Goal: Information Seeking & Learning: Learn about a topic

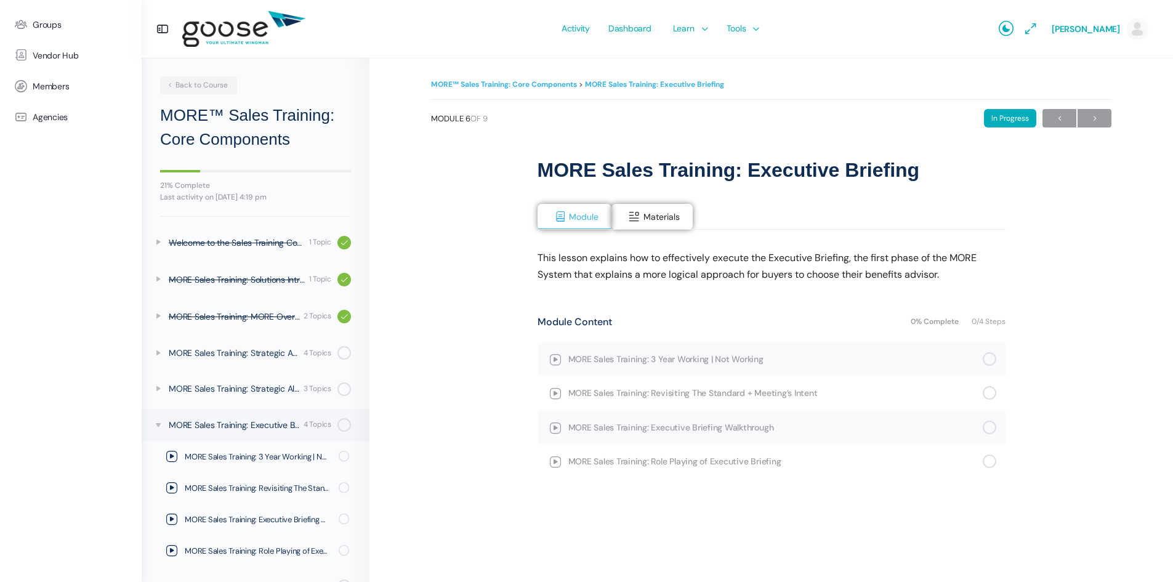
scroll to position [102, 0]
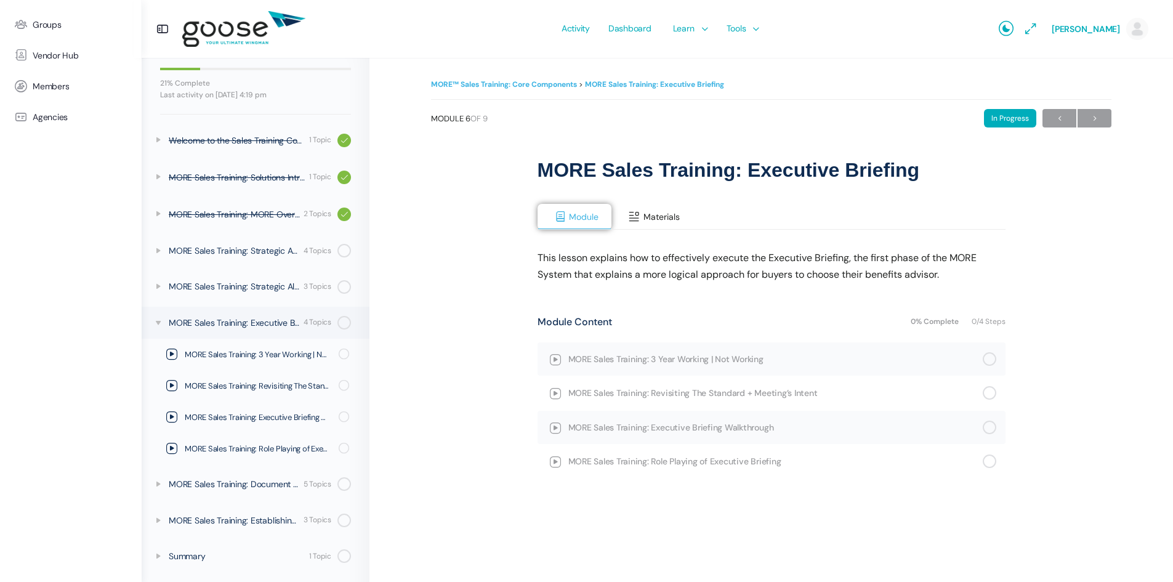
click at [646, 220] on span "Materials" at bounding box center [661, 216] width 36 height 11
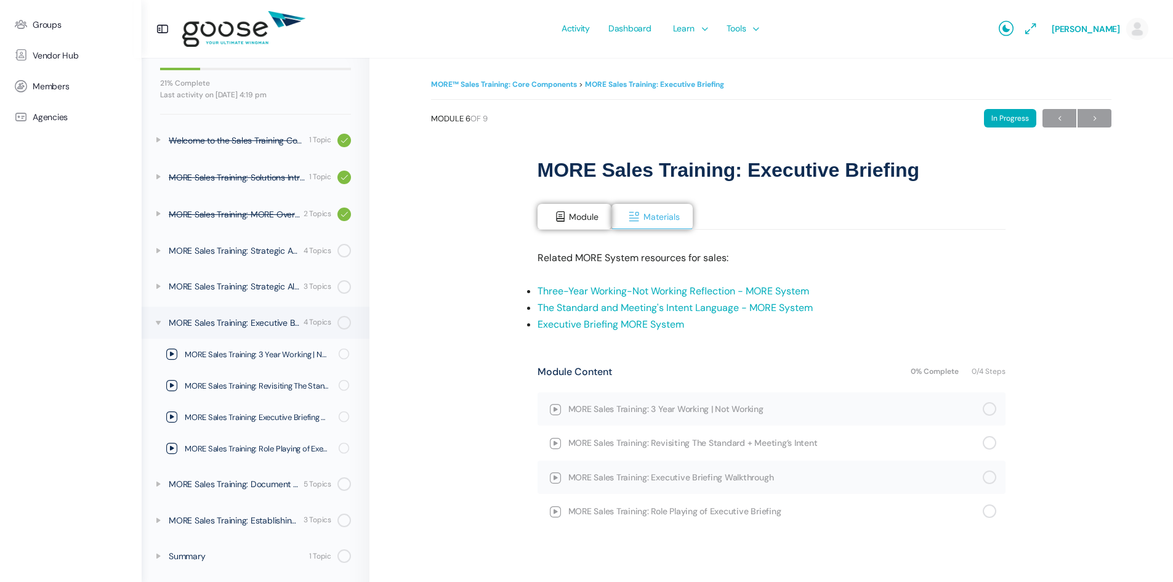
click at [607, 324] on link "Executive Briefing MORE System" at bounding box center [610, 324] width 146 height 13
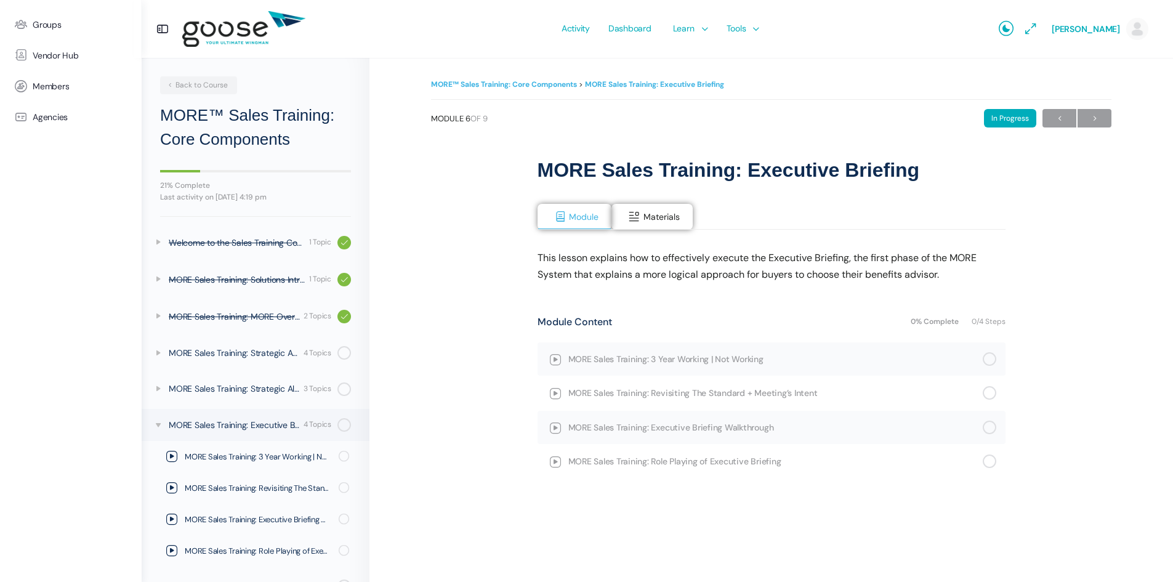
scroll to position [102, 0]
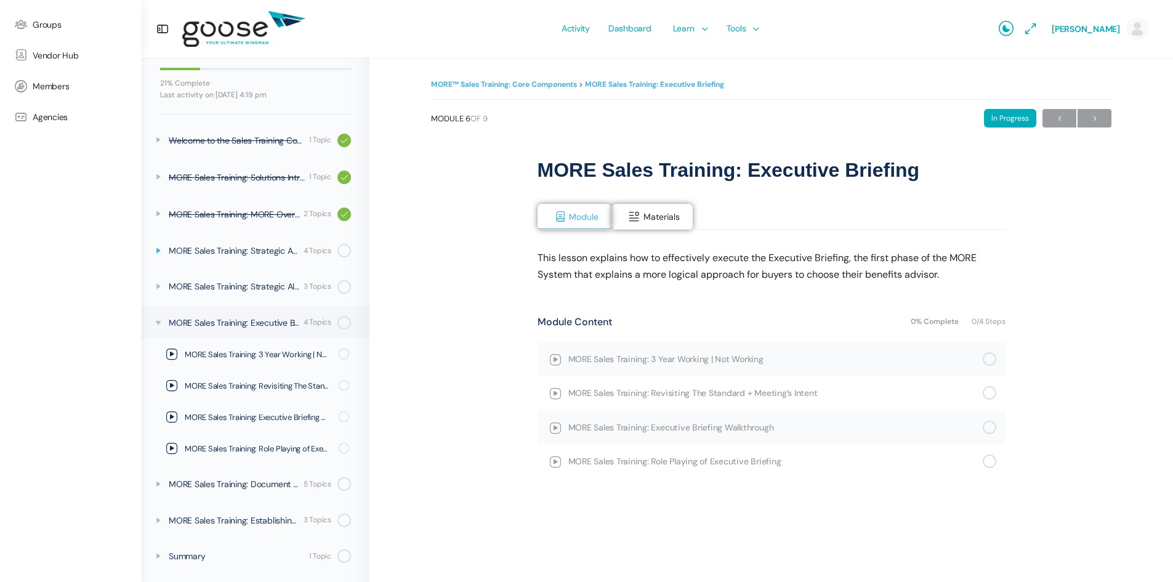
click at [154, 247] on icon at bounding box center [158, 251] width 10 height 10
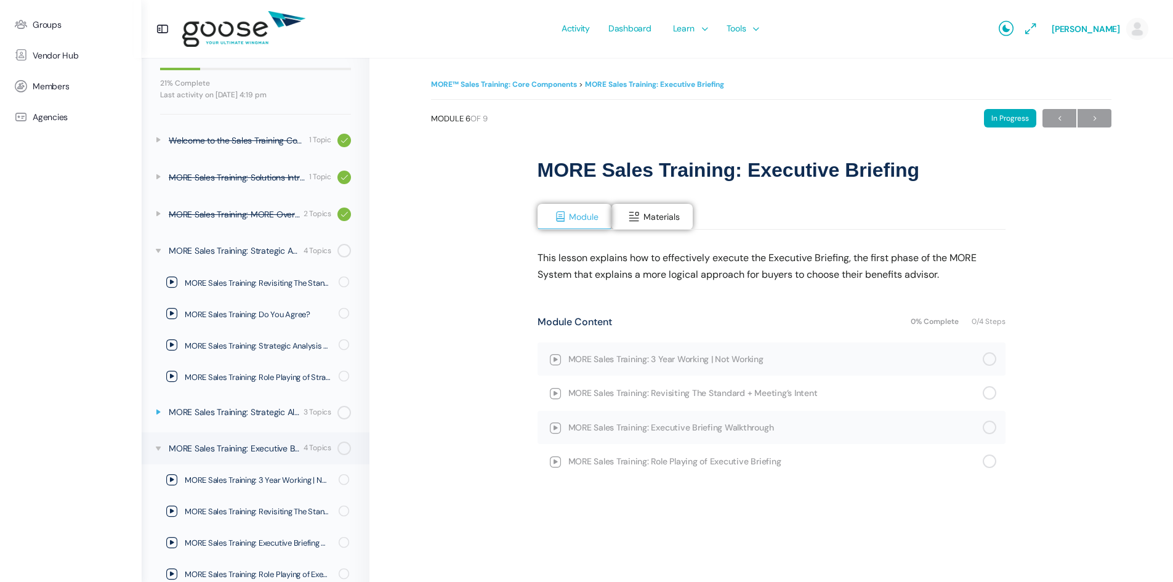
click at [155, 411] on icon at bounding box center [158, 412] width 10 height 10
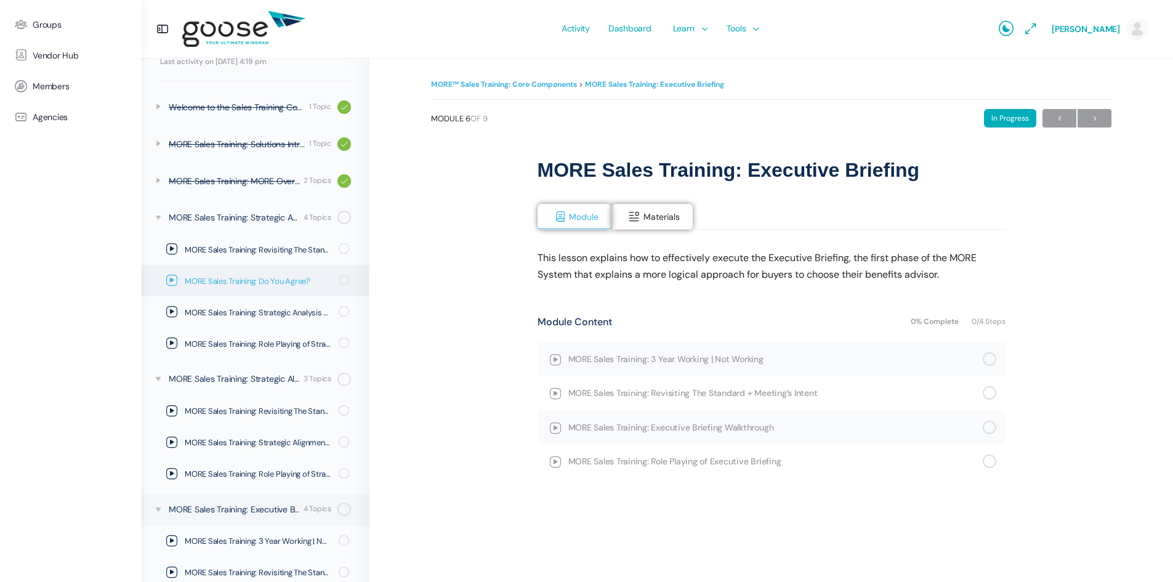
scroll to position [164, 0]
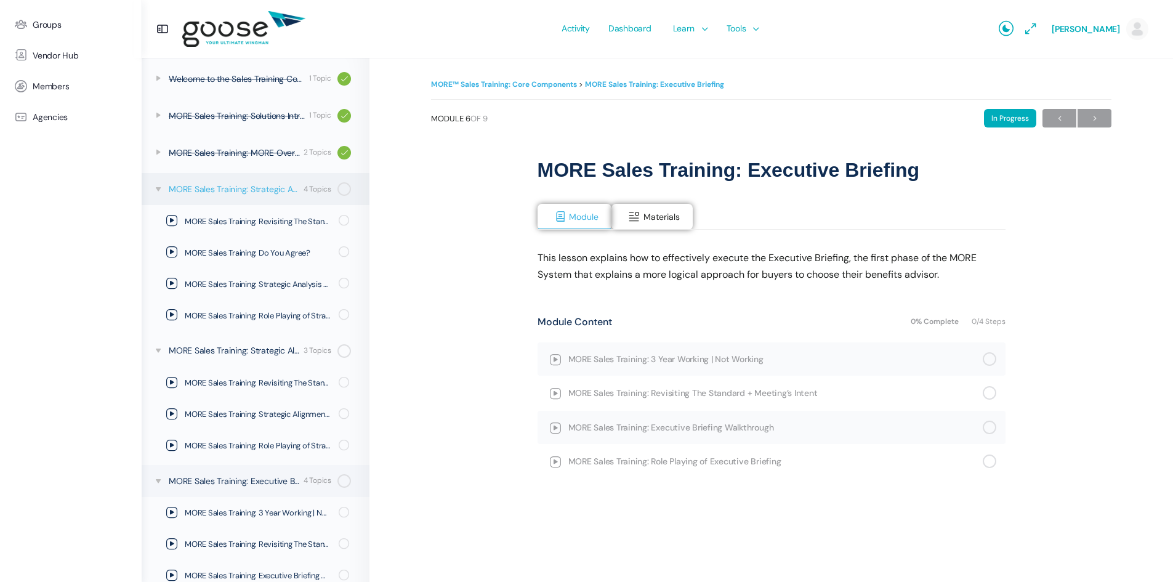
click at [225, 187] on div "MORE Sales Training: Strategic Analysis" at bounding box center [234, 189] width 131 height 14
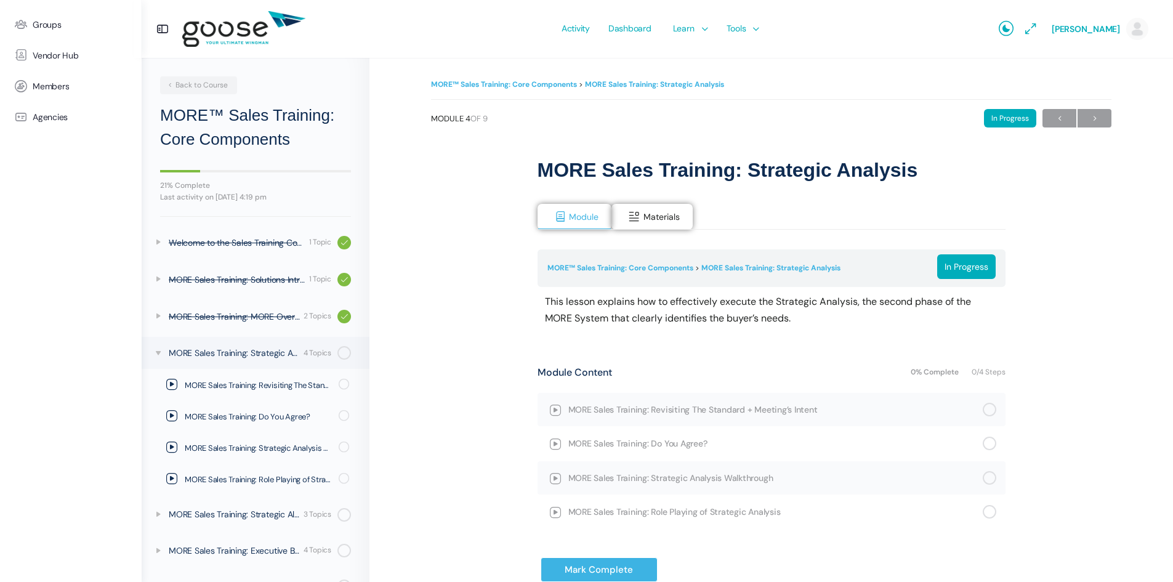
scroll to position [102, 0]
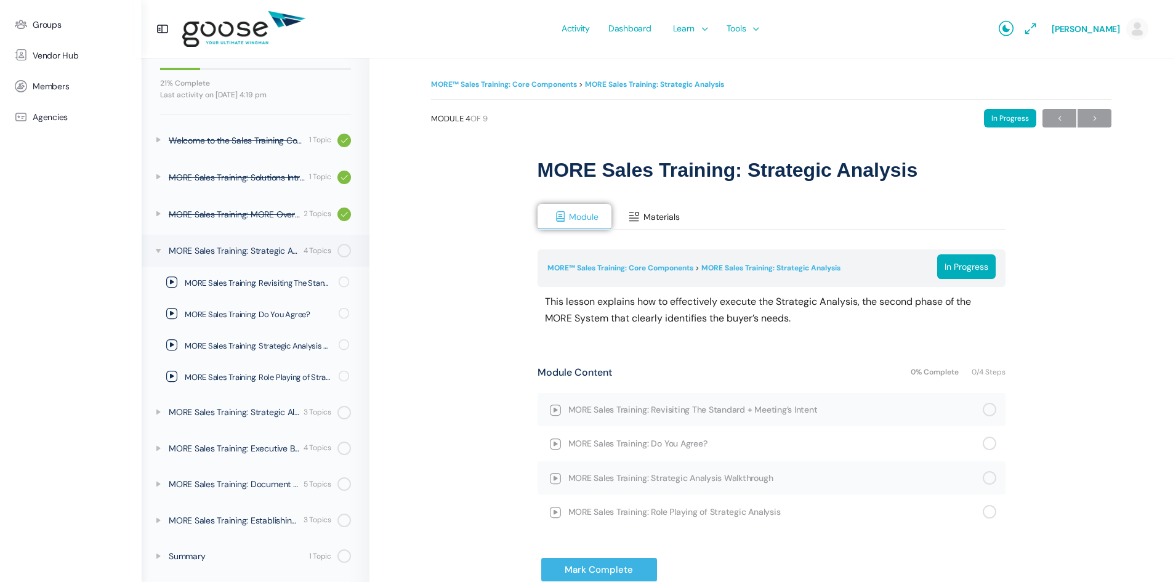
click at [647, 210] on button "Materials" at bounding box center [651, 217] width 81 height 26
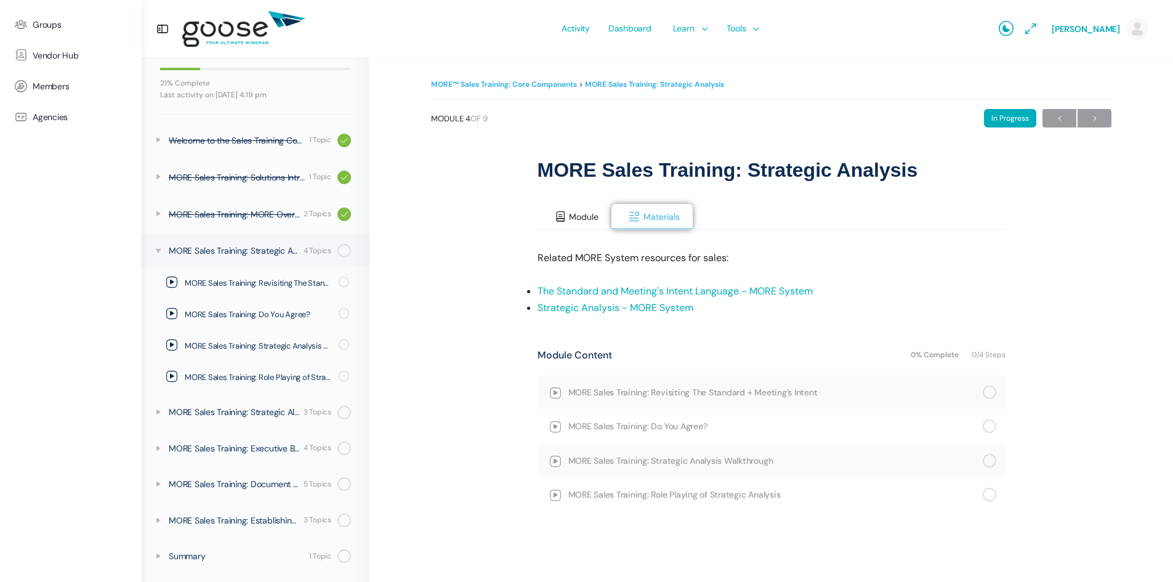
click at [590, 210] on button "Module" at bounding box center [574, 217] width 74 height 26
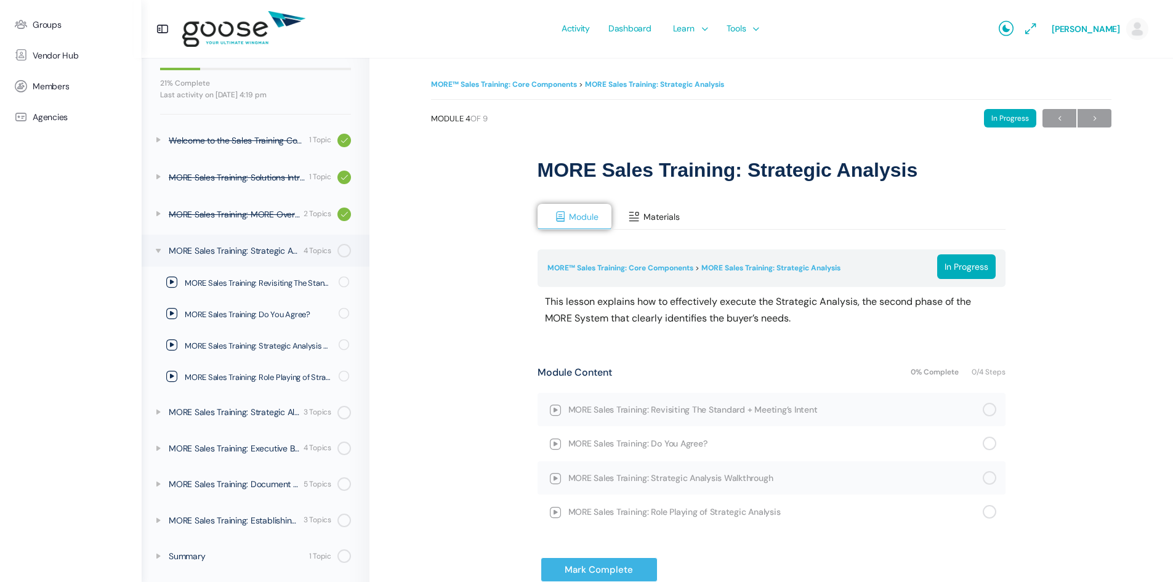
click at [655, 204] on button "Materials" at bounding box center [651, 217] width 81 height 26
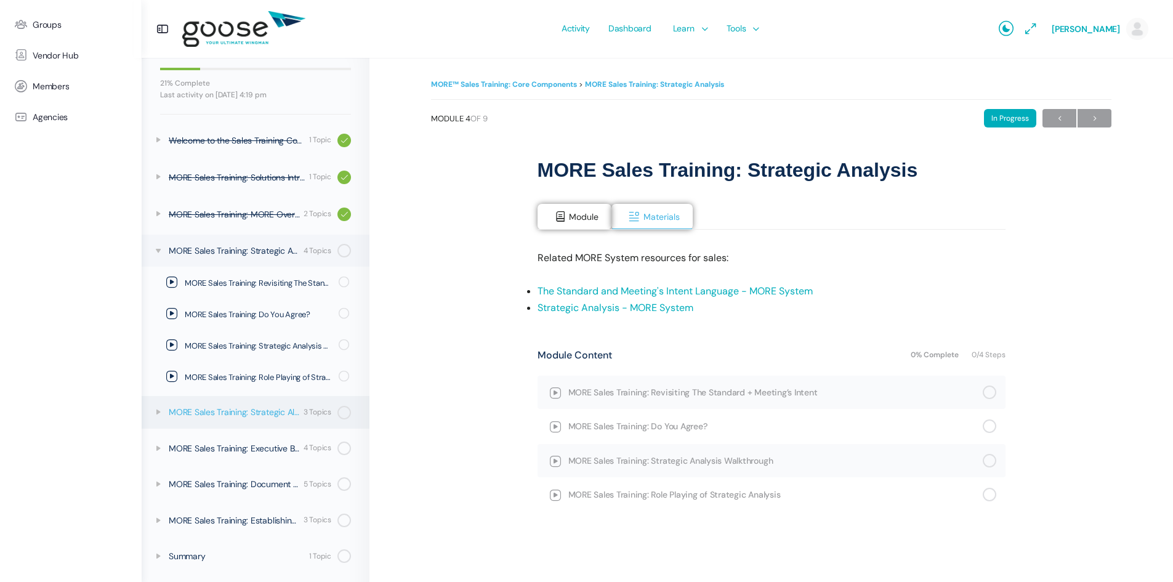
click at [230, 415] on div "MORE Sales Training: Strategic Alignment Plan" at bounding box center [234, 412] width 131 height 14
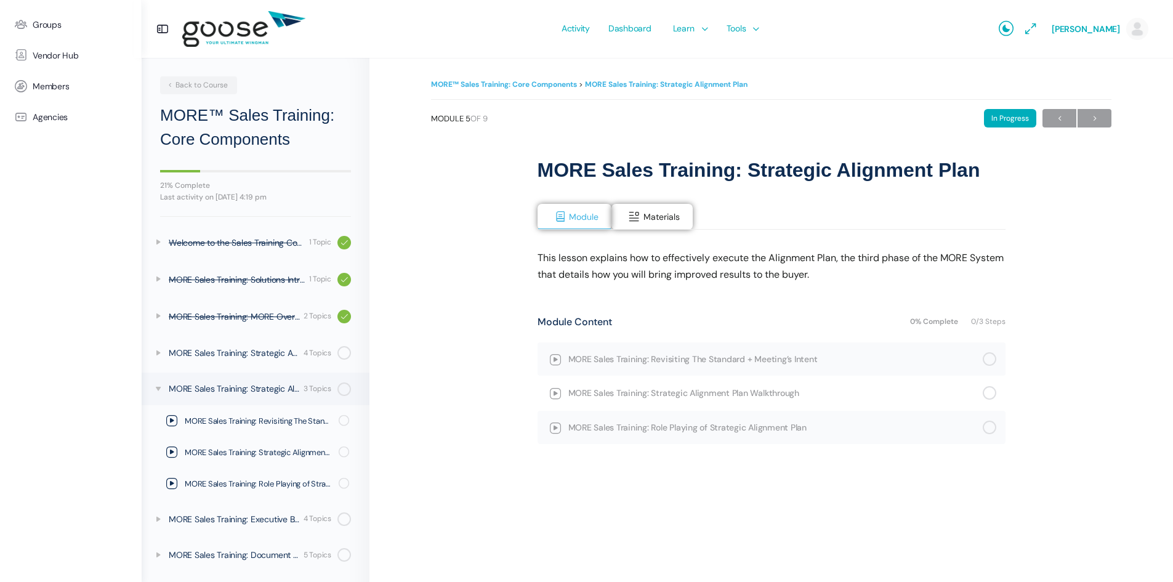
scroll to position [71, 0]
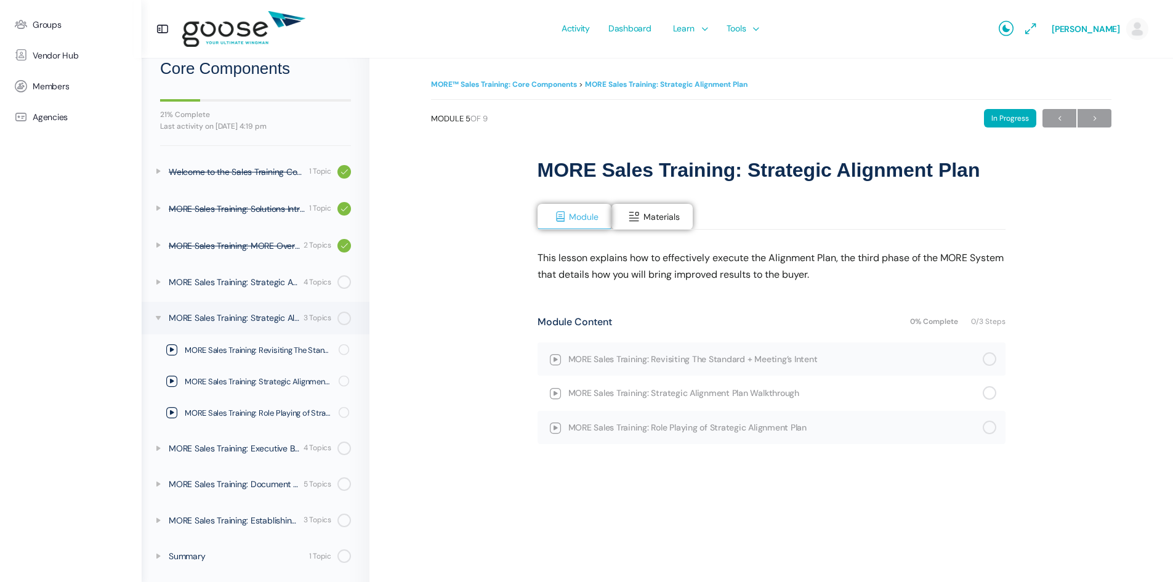
click at [665, 231] on div "This lesson explains how to effectively execute the Alignment Plan, the third p…" at bounding box center [771, 256] width 468 height 53
click at [664, 226] on button "Materials" at bounding box center [651, 217] width 81 height 26
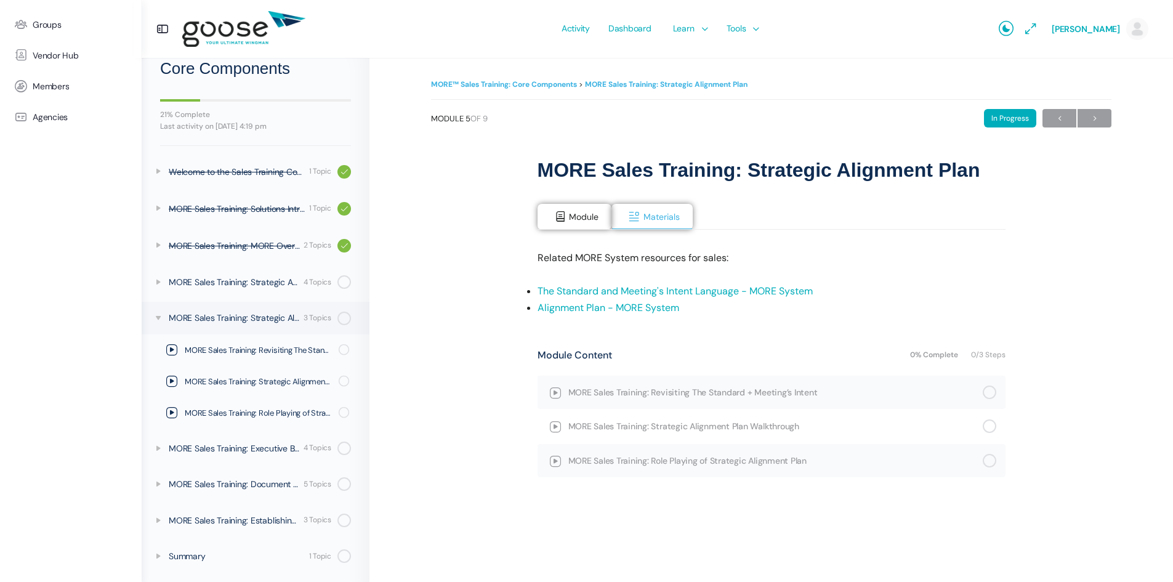
click at [620, 307] on link "Alignment Plan - MORE System" at bounding box center [608, 307] width 142 height 13
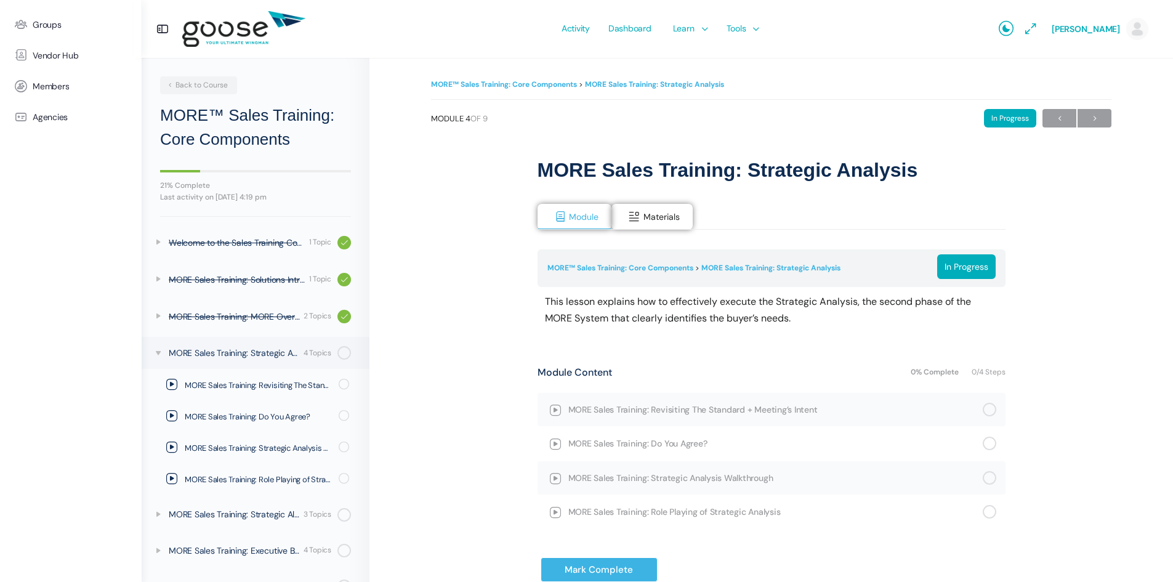
scroll to position [102, 0]
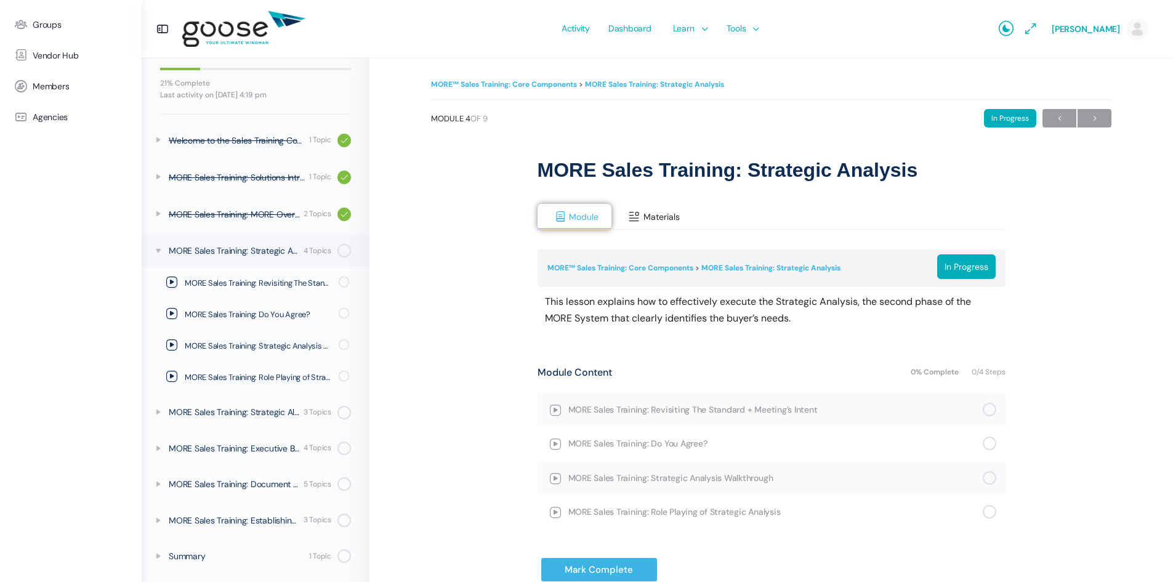
click at [659, 207] on button "Materials" at bounding box center [651, 217] width 81 height 26
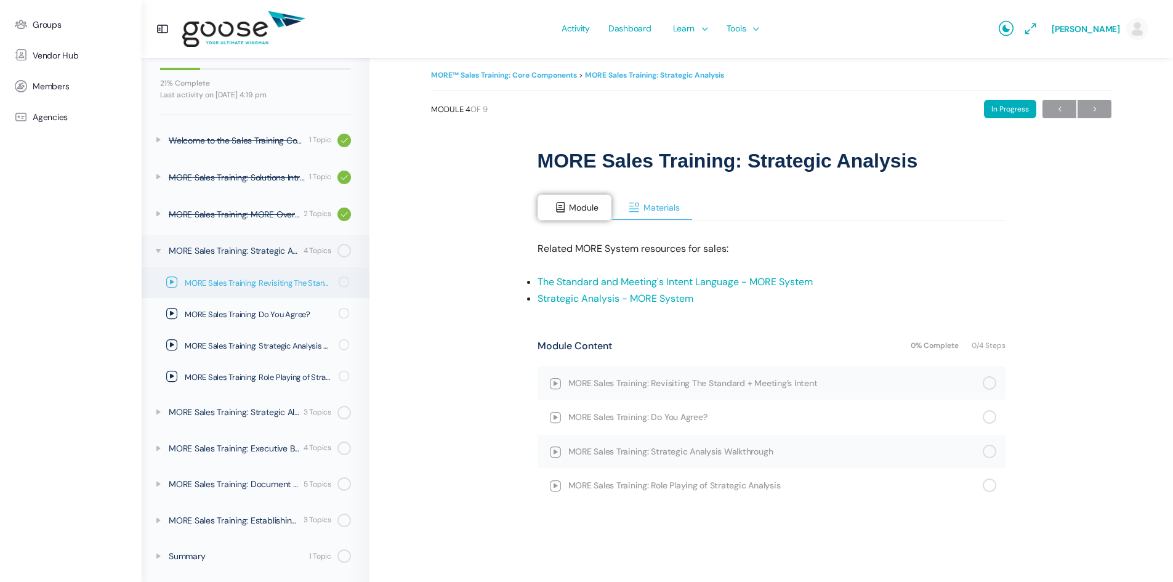
scroll to position [11, 0]
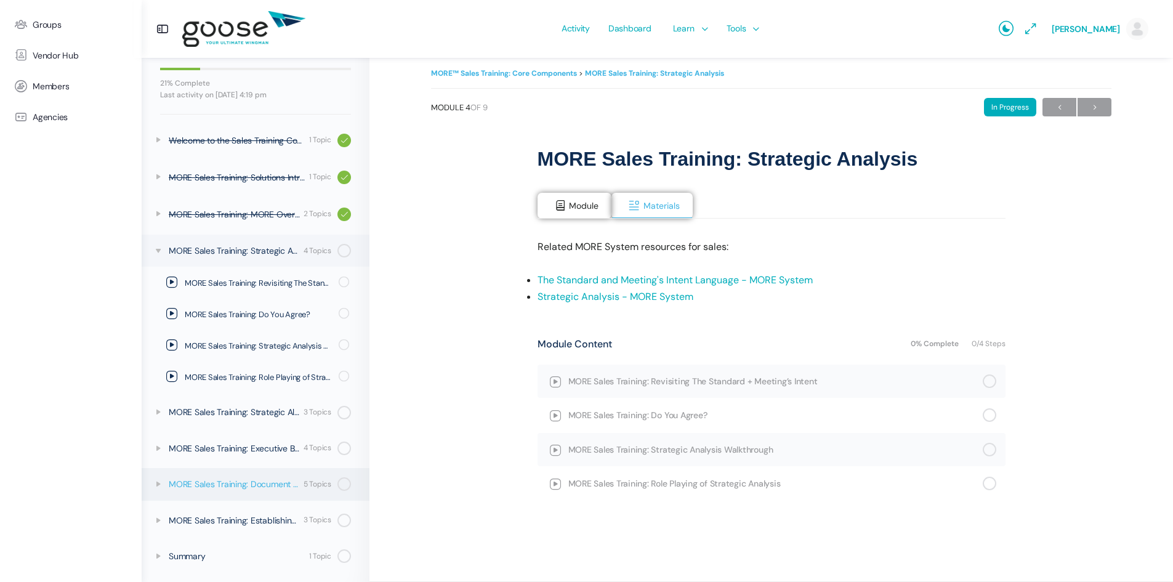
click at [243, 479] on div "MORE Sales Training: Document Workshop / Putting It To Work For You" at bounding box center [234, 484] width 131 height 14
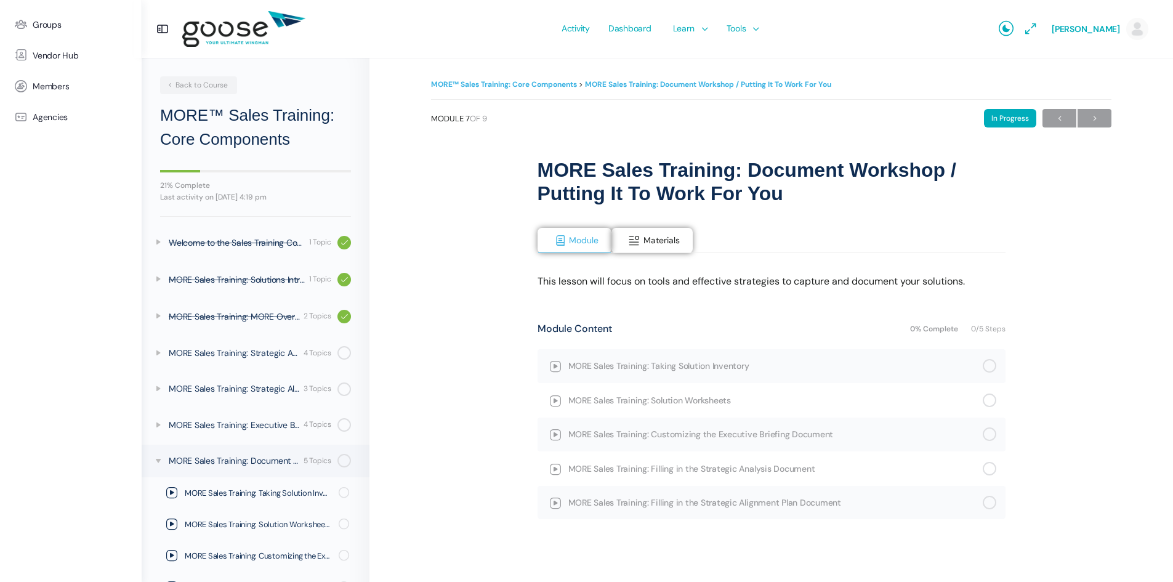
scroll to position [134, 0]
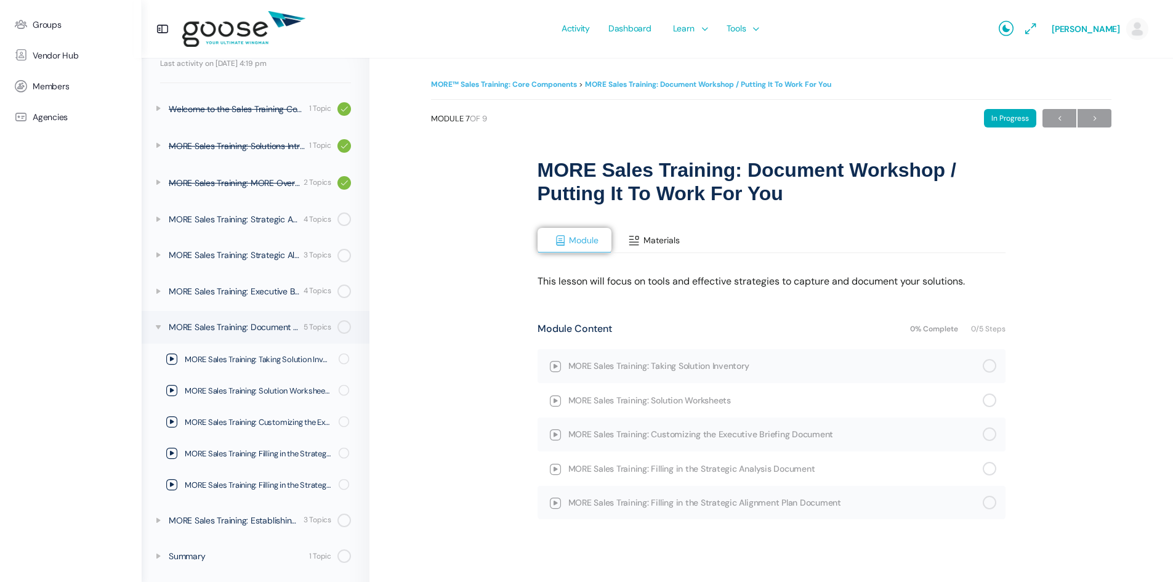
click at [674, 232] on button "Materials" at bounding box center [651, 241] width 81 height 26
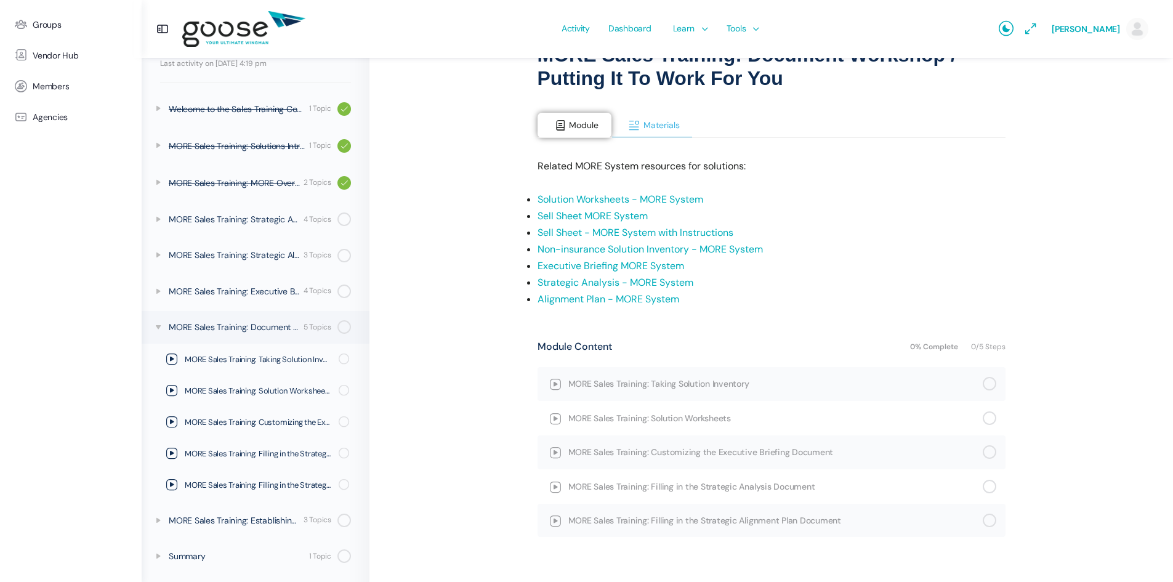
scroll to position [123, 0]
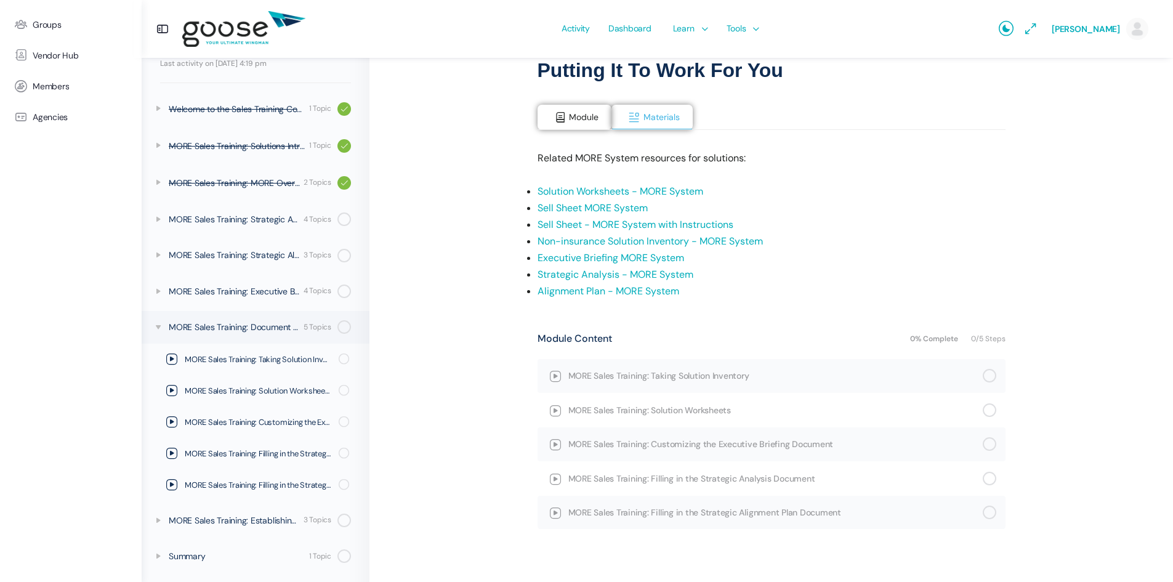
click at [588, 207] on link "Sell Sheet MORE System" at bounding box center [592, 207] width 110 height 13
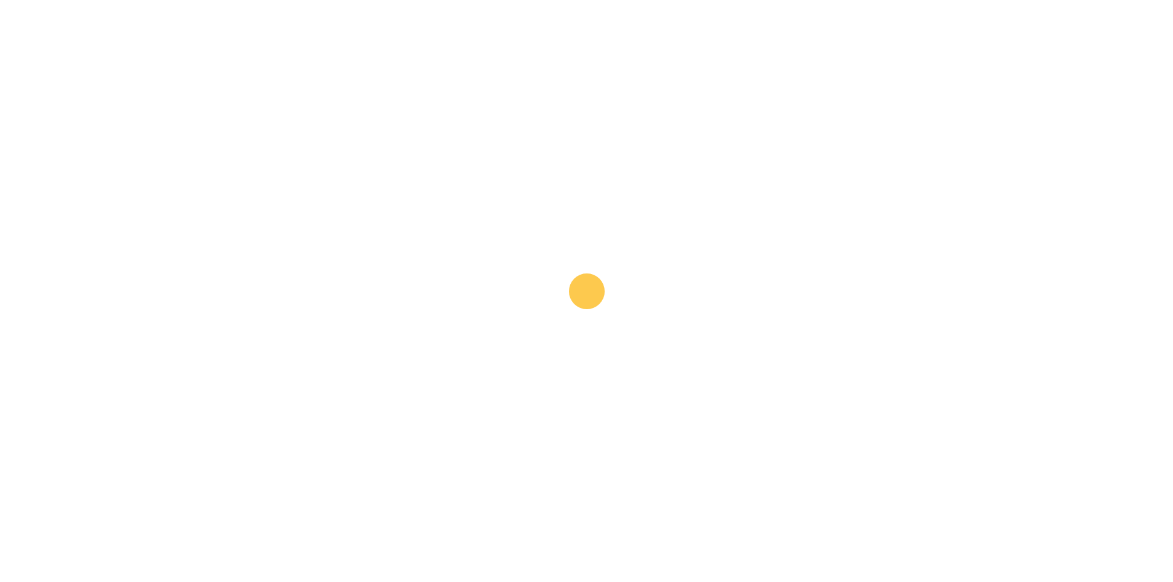
scroll to position [0, 0]
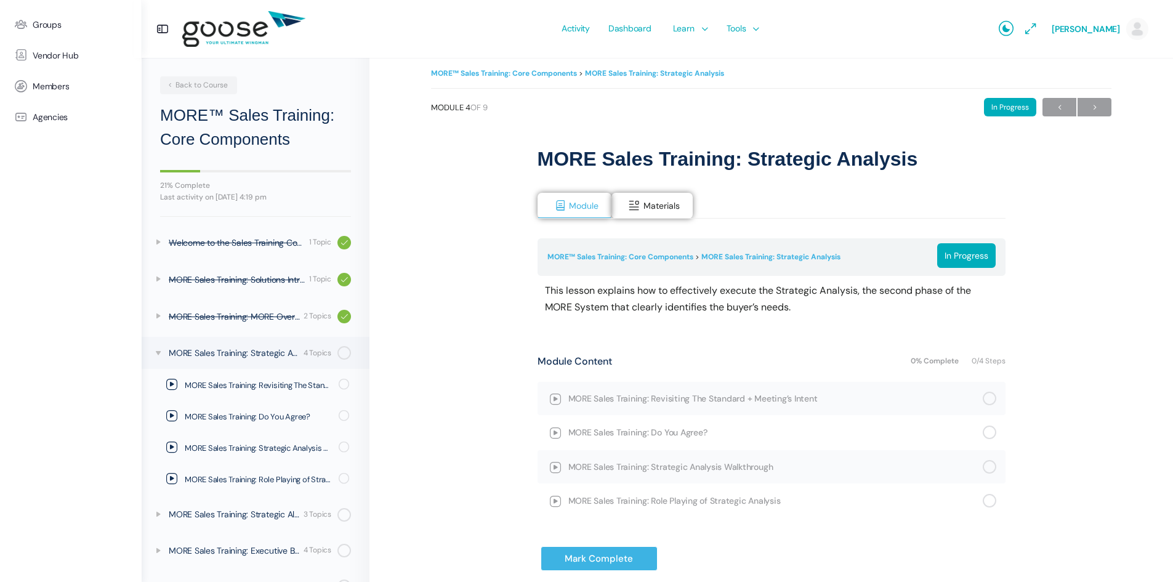
scroll to position [102, 0]
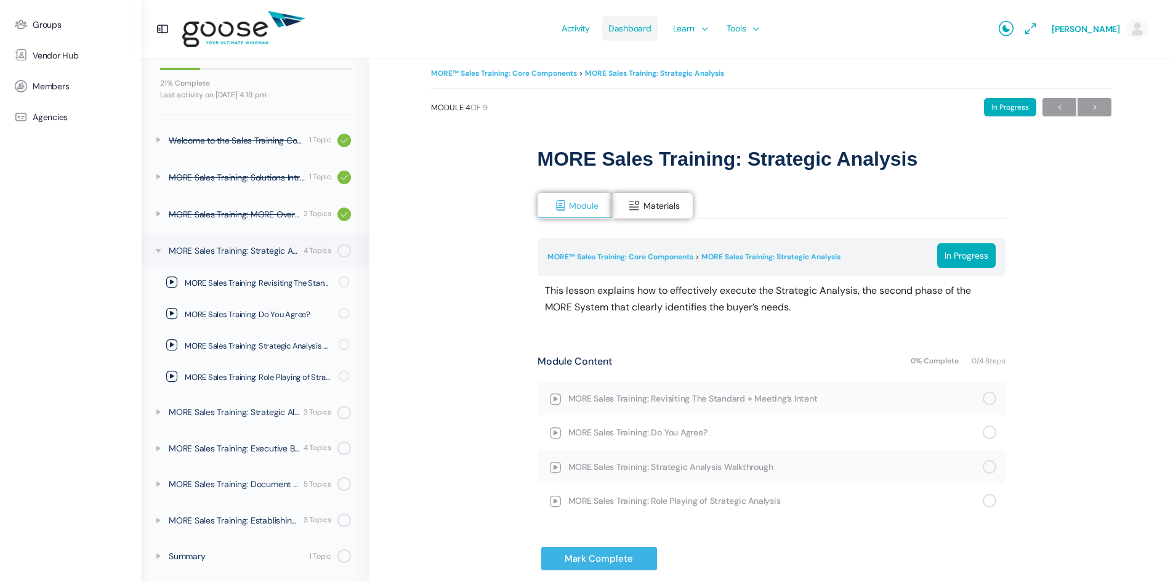
click at [599, 31] on li "Dashboard" at bounding box center [630, 29] width 62 height 58
click at [629, 17] on span "Dashboard" at bounding box center [629, 28] width 43 height 58
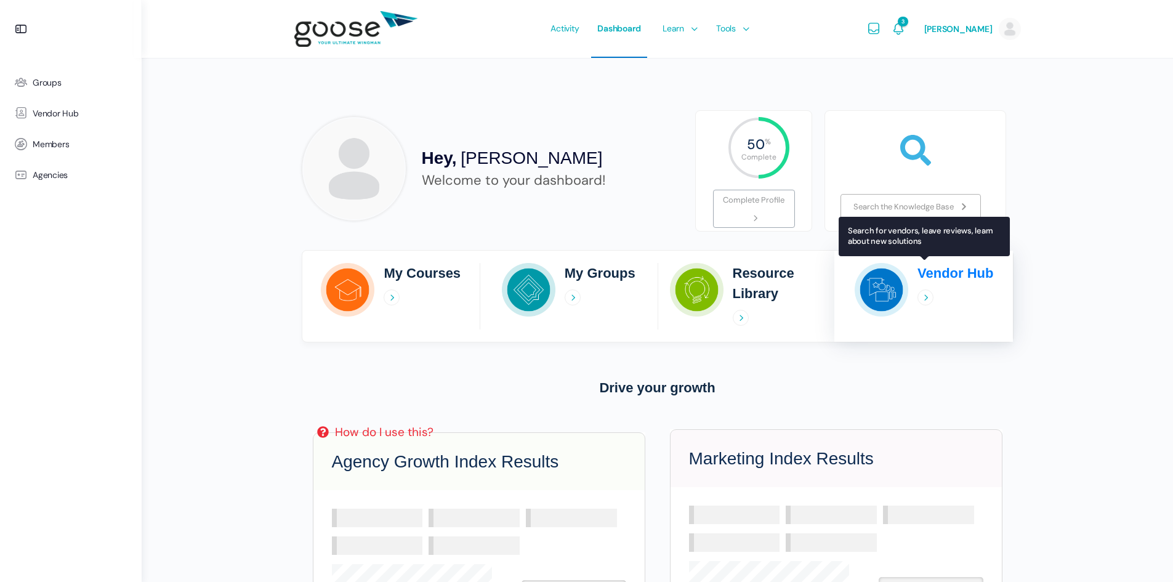
click at [899, 294] on img at bounding box center [881, 290] width 54 height 54
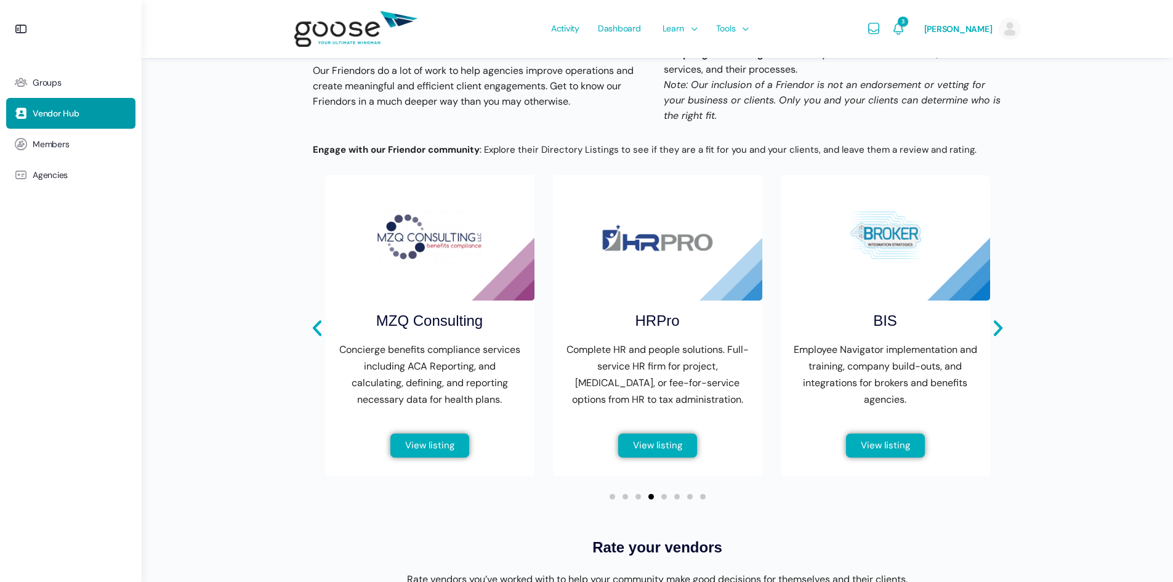
scroll to position [369, 0]
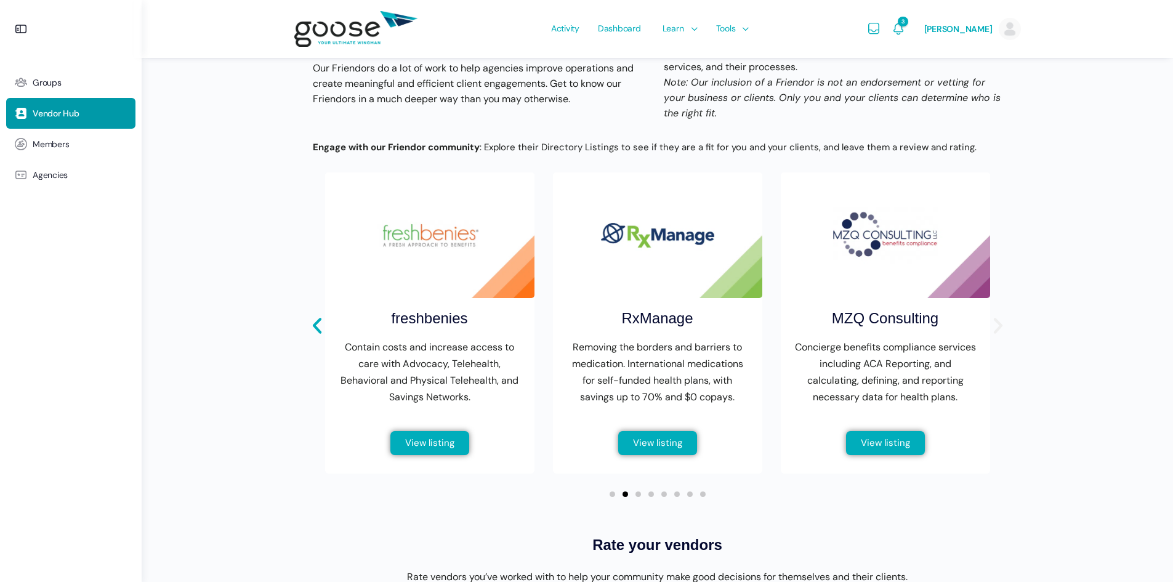
click at [996, 334] on icon "Next slide" at bounding box center [997, 326] width 9 height 16
click at [997, 336] on icon "Next slide" at bounding box center [997, 325] width 21 height 21
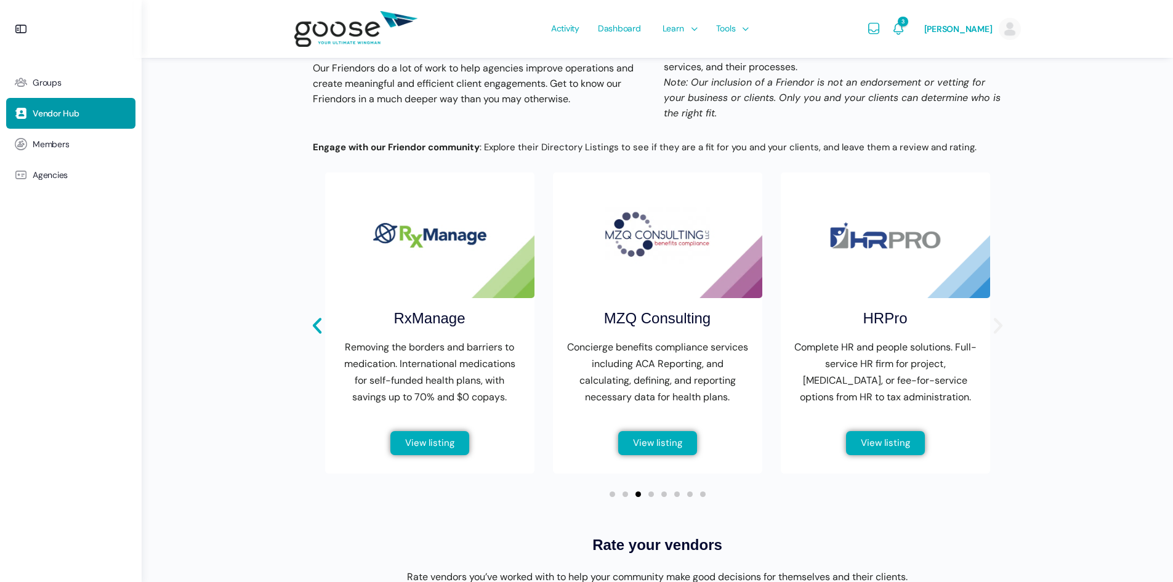
click at [997, 336] on icon "Next slide" at bounding box center [997, 325] width 21 height 21
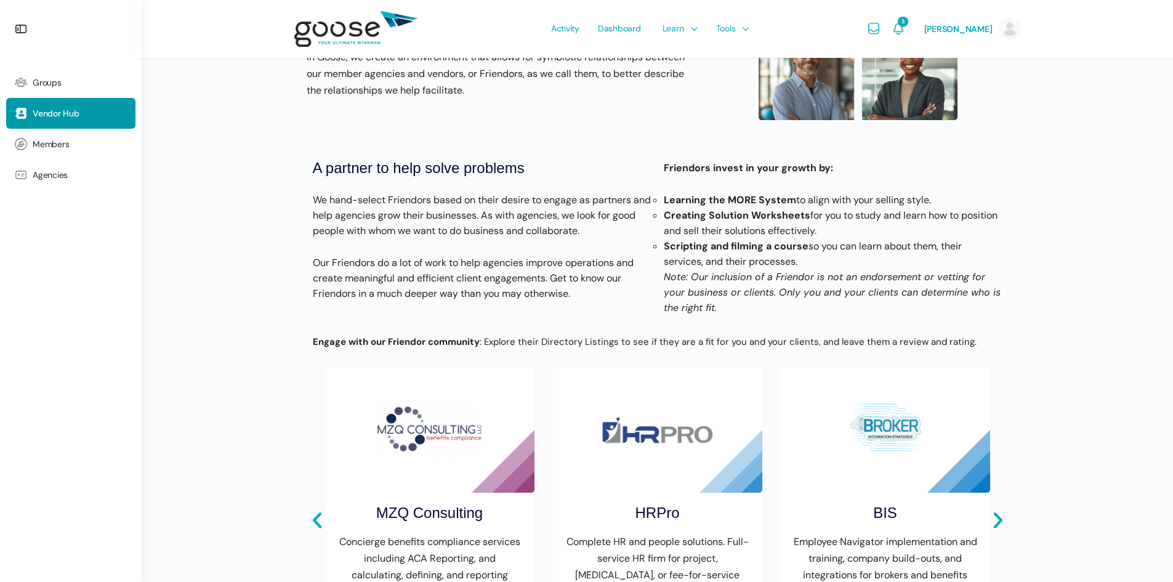
scroll to position [0, 0]
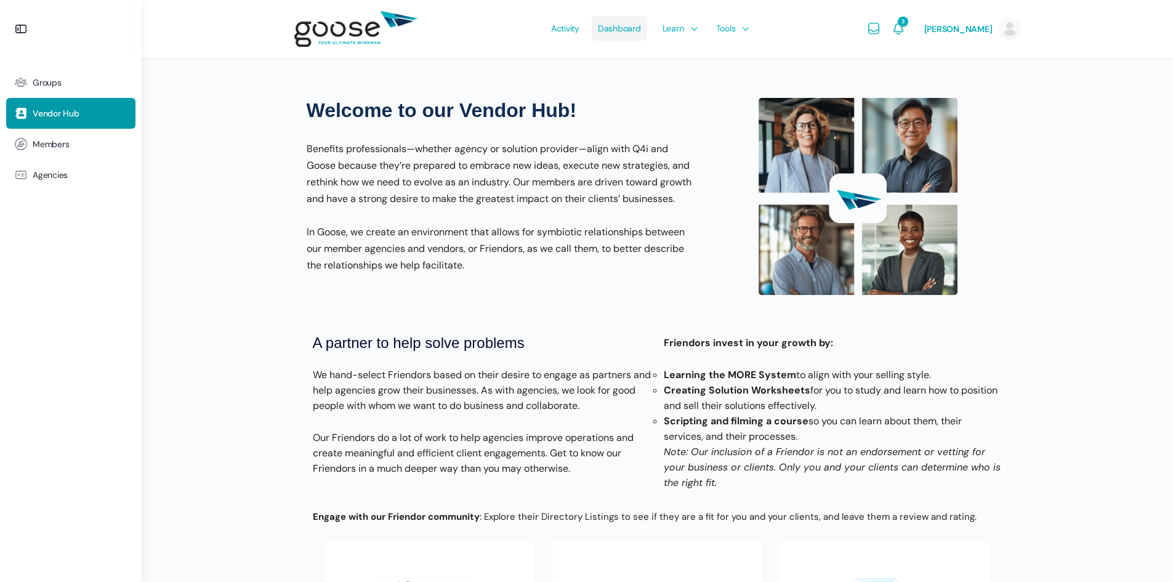
click at [630, 27] on span "Dashboard" at bounding box center [619, 28] width 43 height 58
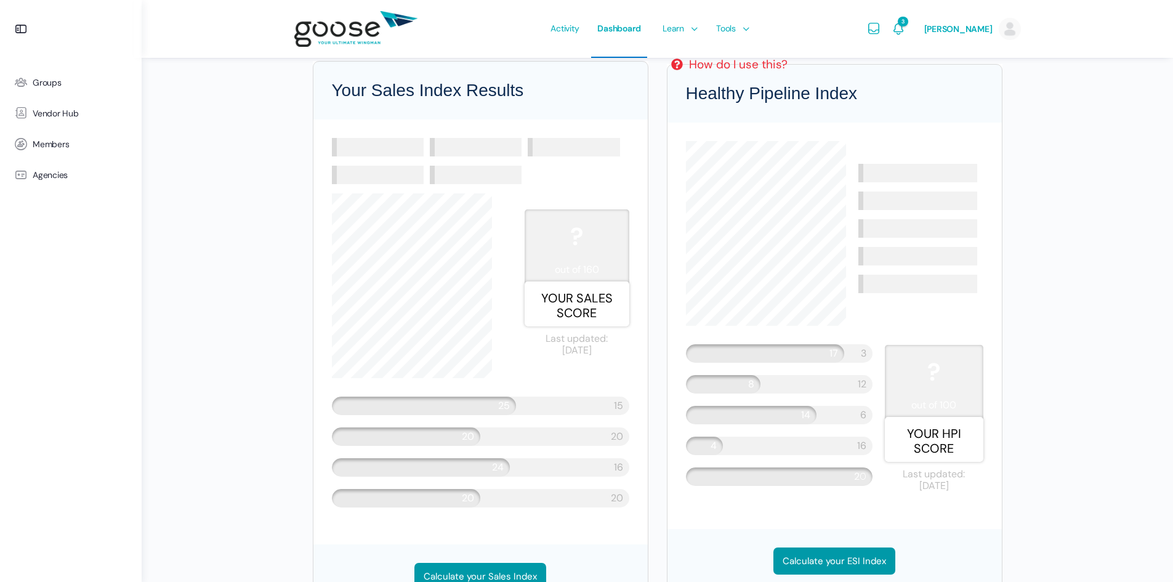
scroll to position [1039, 0]
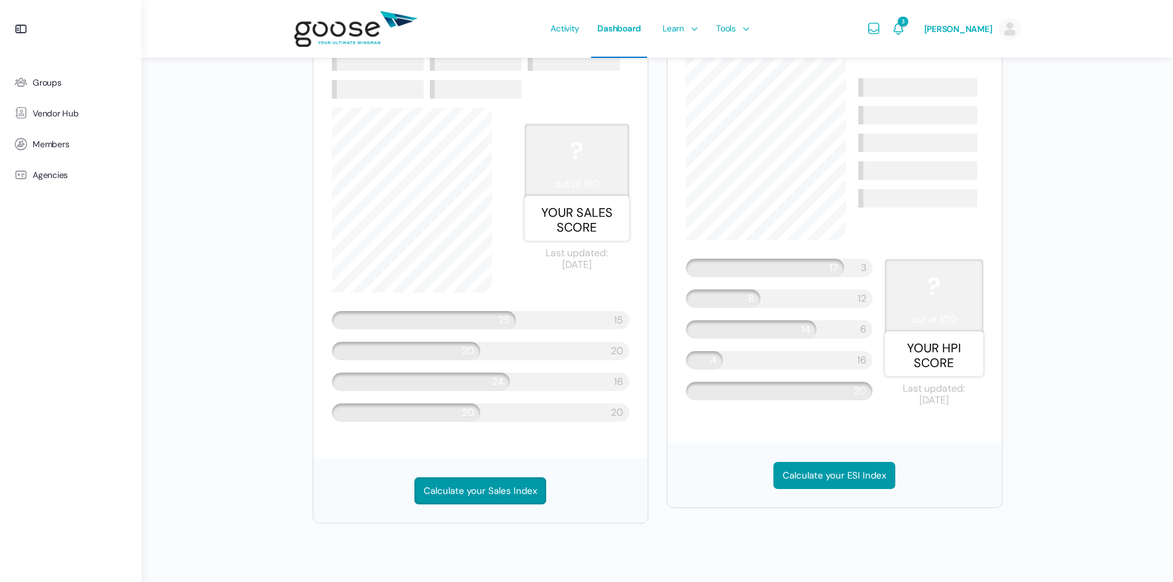
click at [481, 490] on link "Calculate your Sales Index" at bounding box center [480, 490] width 132 height 27
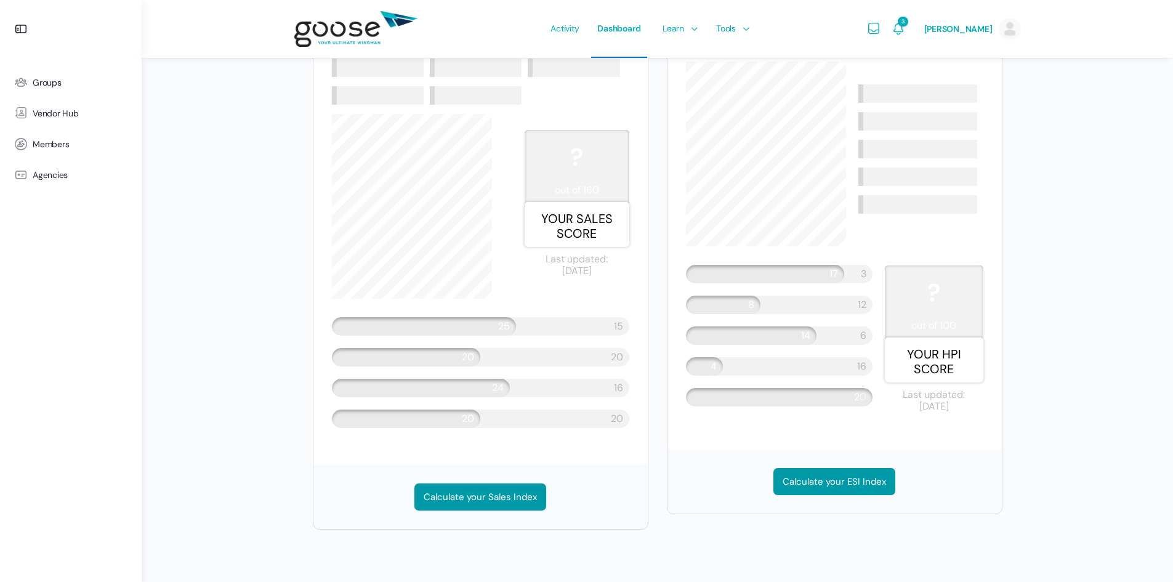
scroll to position [1039, 0]
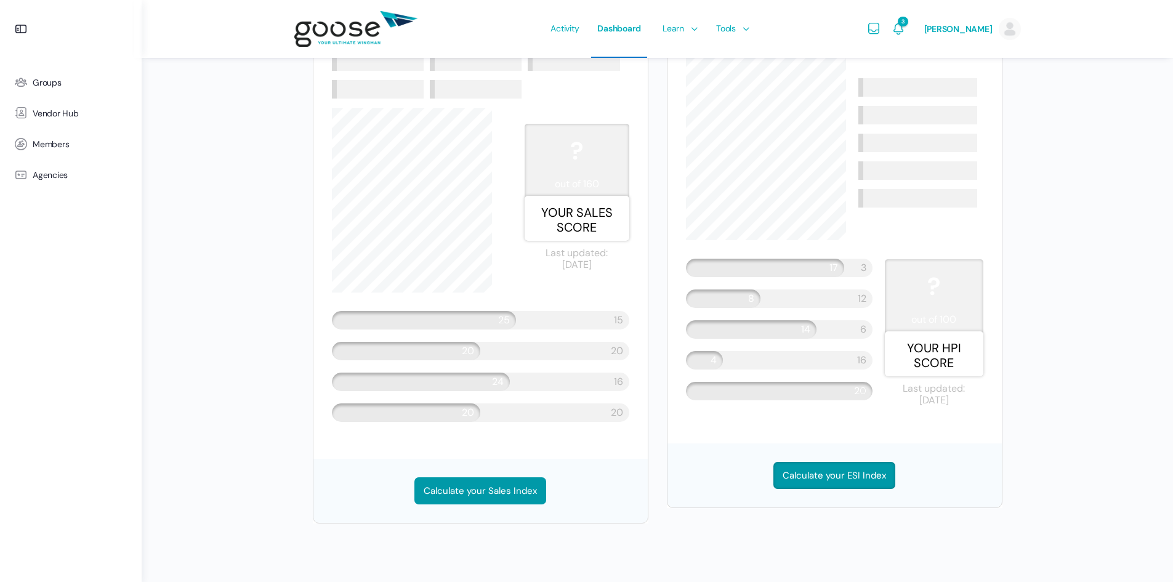
click at [794, 471] on link "Calculate your ESI Index" at bounding box center [834, 475] width 122 height 27
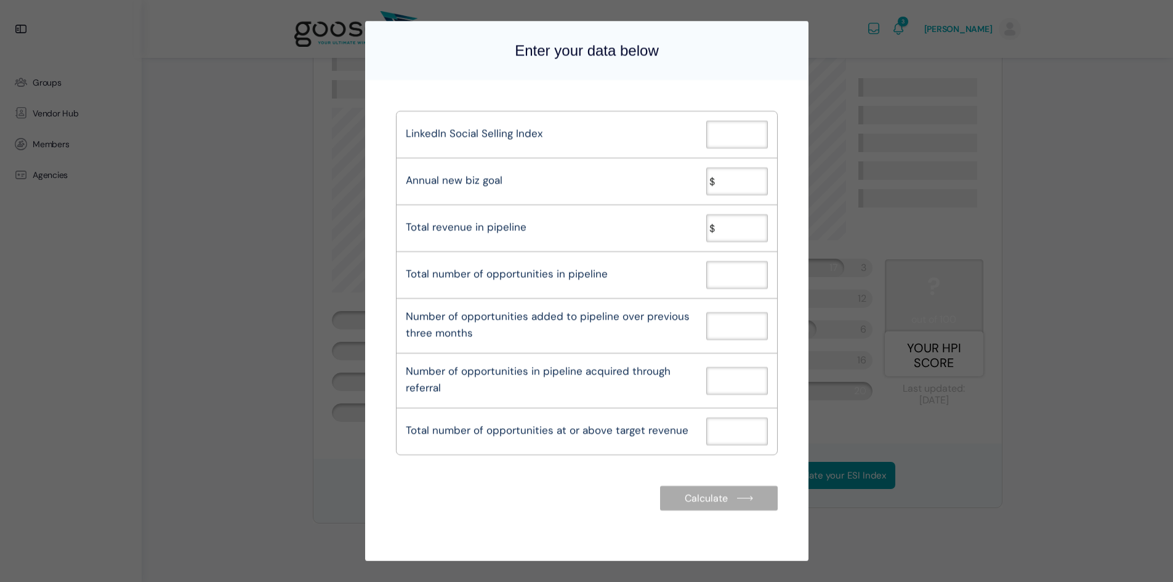
click at [1065, 398] on div "Enter your data below LinkedIn Social Selling Index Annual new biz goal $ Total…" at bounding box center [586, 291] width 1173 height 582
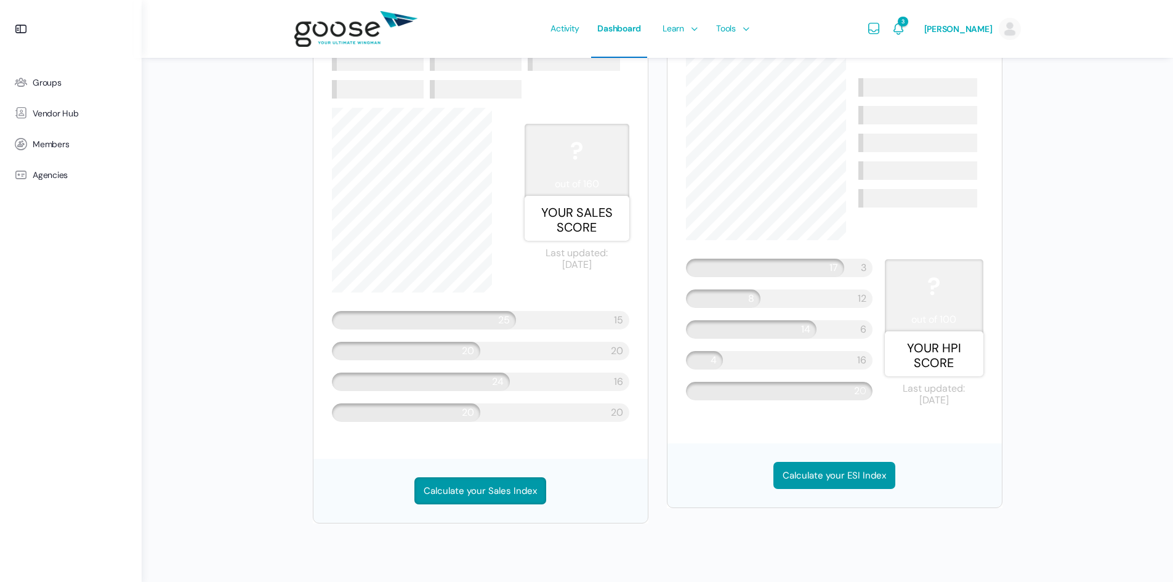
click at [482, 486] on link "Calculate your Sales Index" at bounding box center [480, 490] width 132 height 27
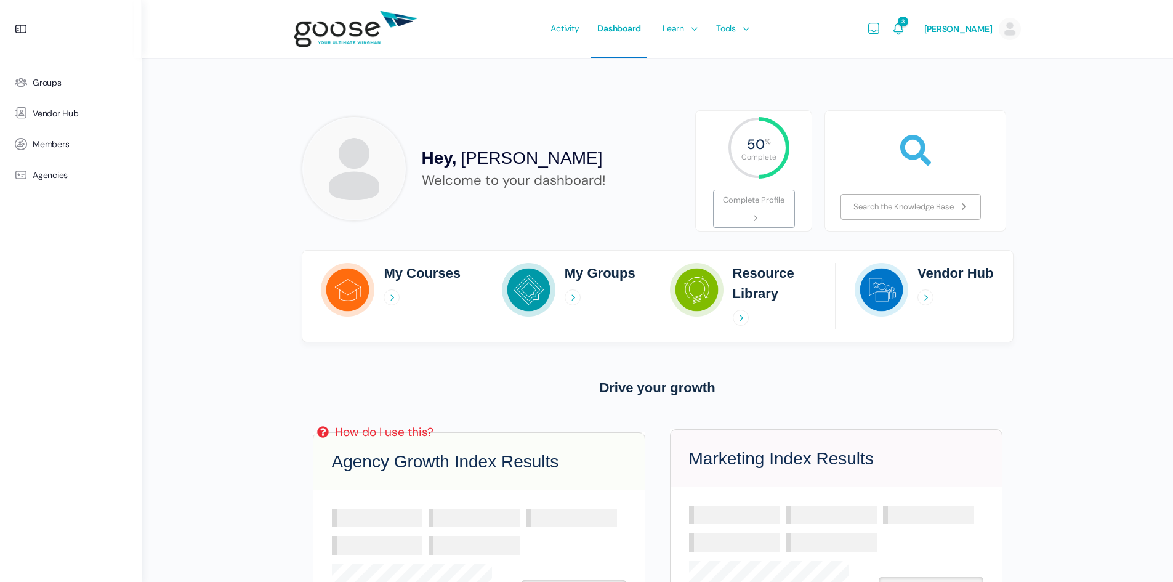
click at [742, 164] on span "HR Support" at bounding box center [740, 166] width 44 height 11
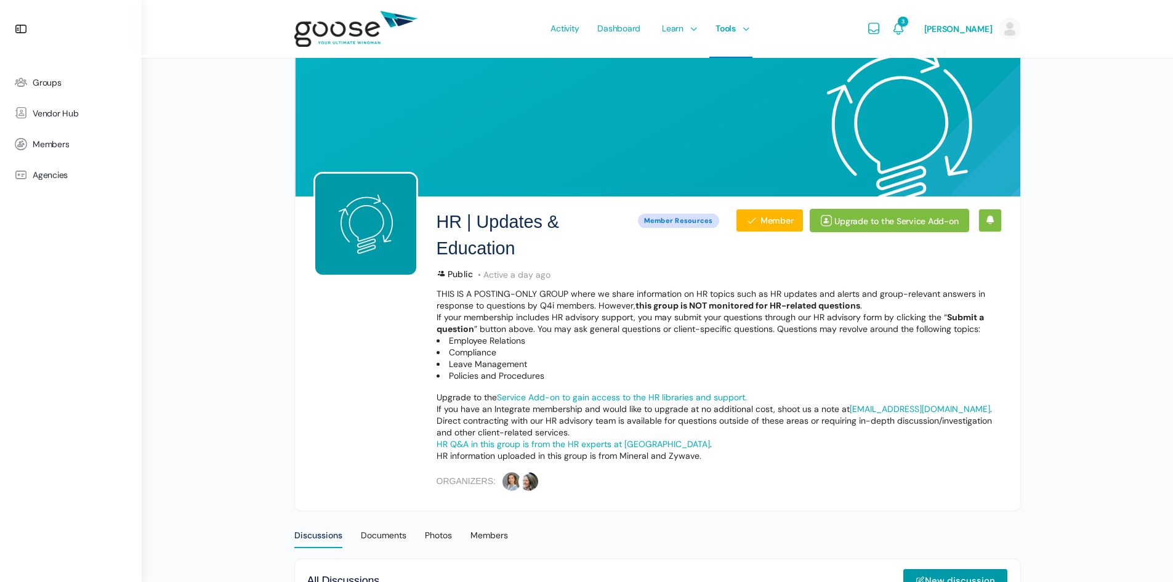
click at [625, 29] on span "Dashboard" at bounding box center [618, 28] width 43 height 58
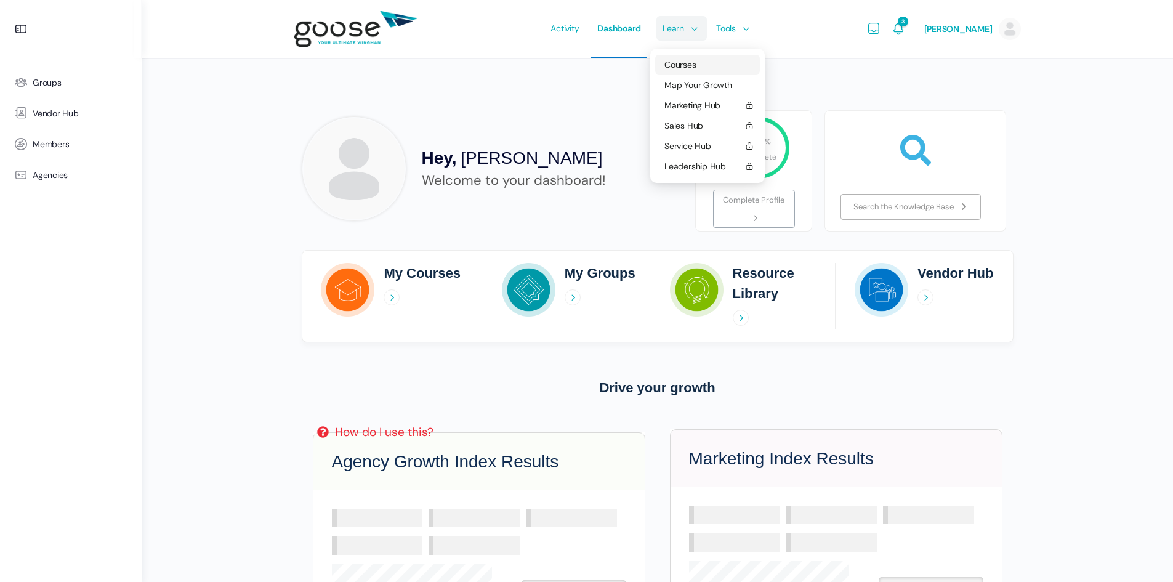
click at [677, 66] on span "Courses" at bounding box center [679, 64] width 31 height 11
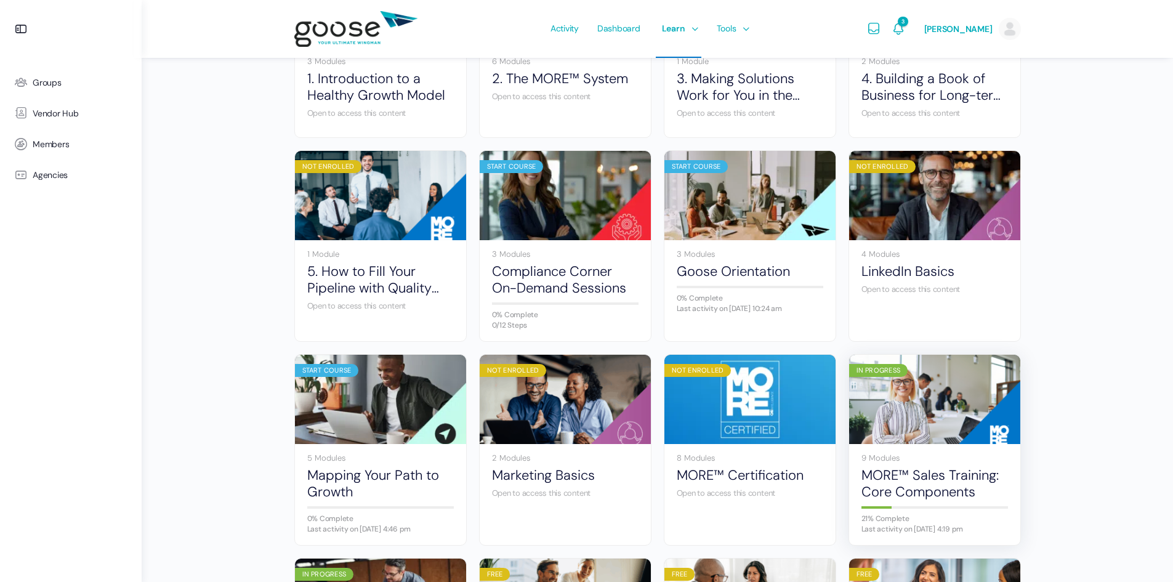
scroll to position [308, 0]
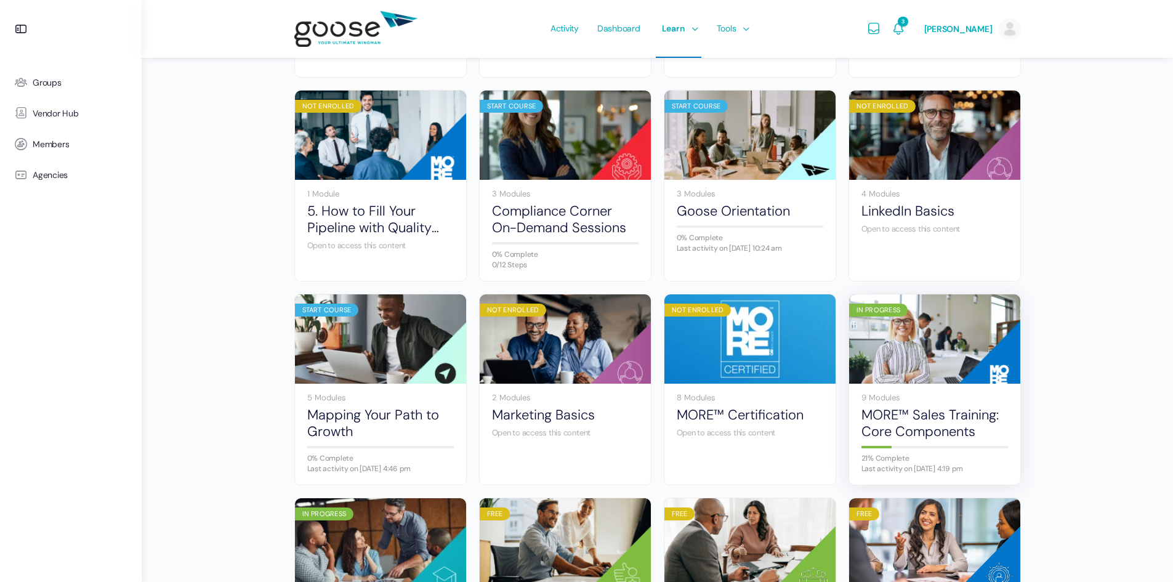
click at [912, 352] on img at bounding box center [934, 339] width 171 height 114
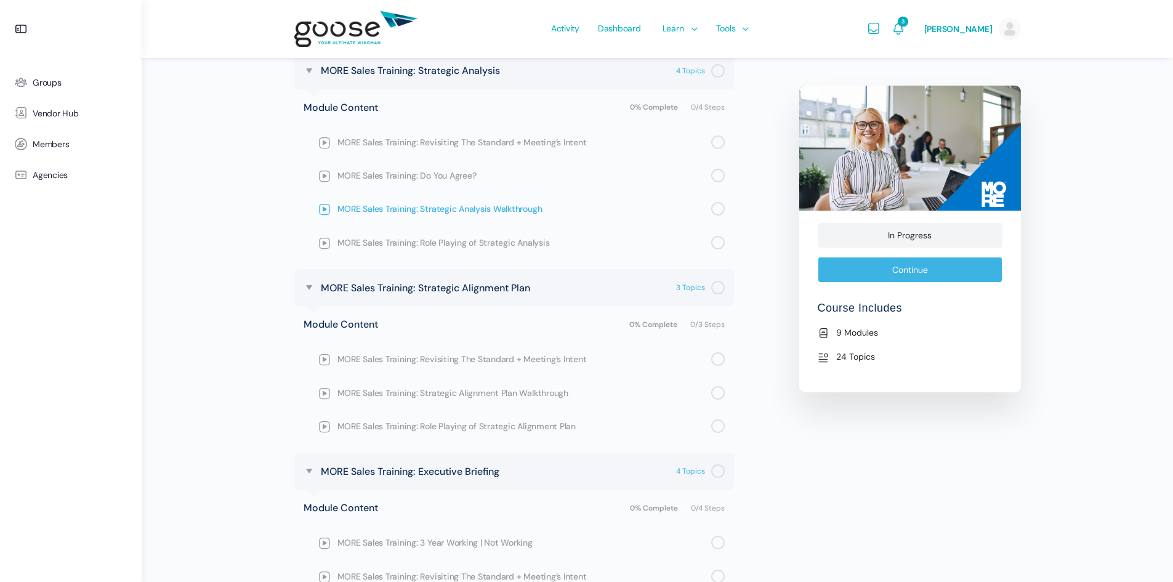
scroll to position [985, 0]
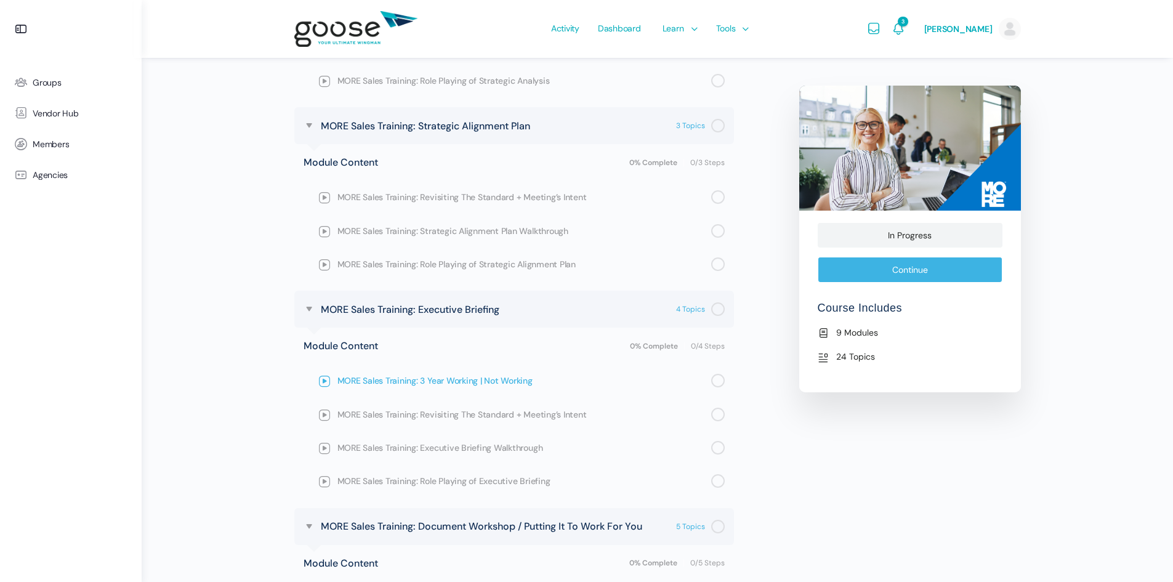
click at [409, 375] on span "MORE Sales Training: 3 Year Working | Not Working" at bounding box center [524, 381] width 374 height 14
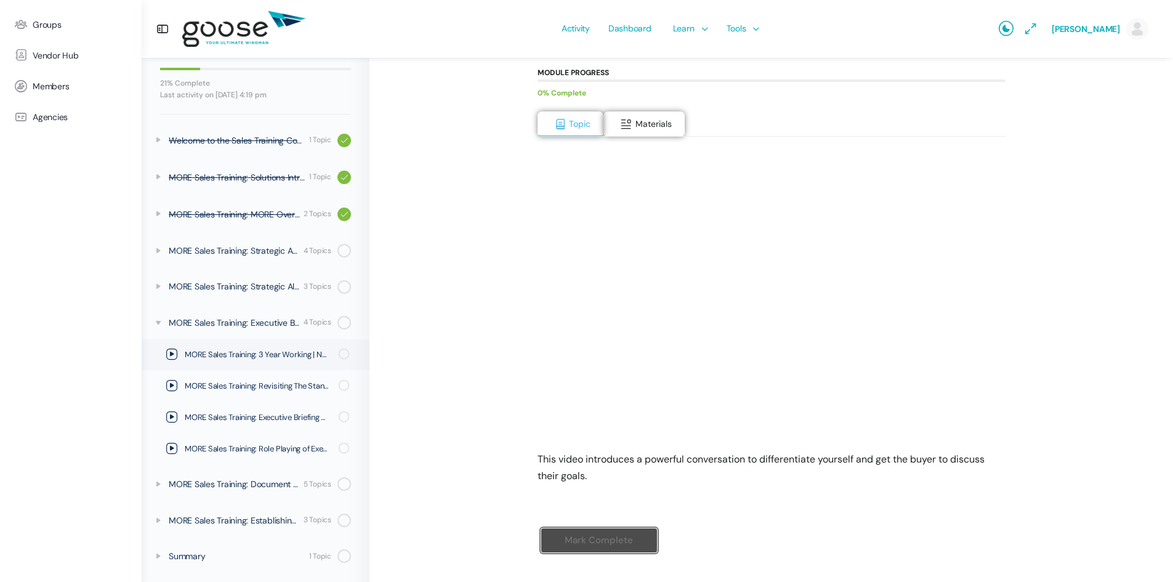
scroll to position [188, 0]
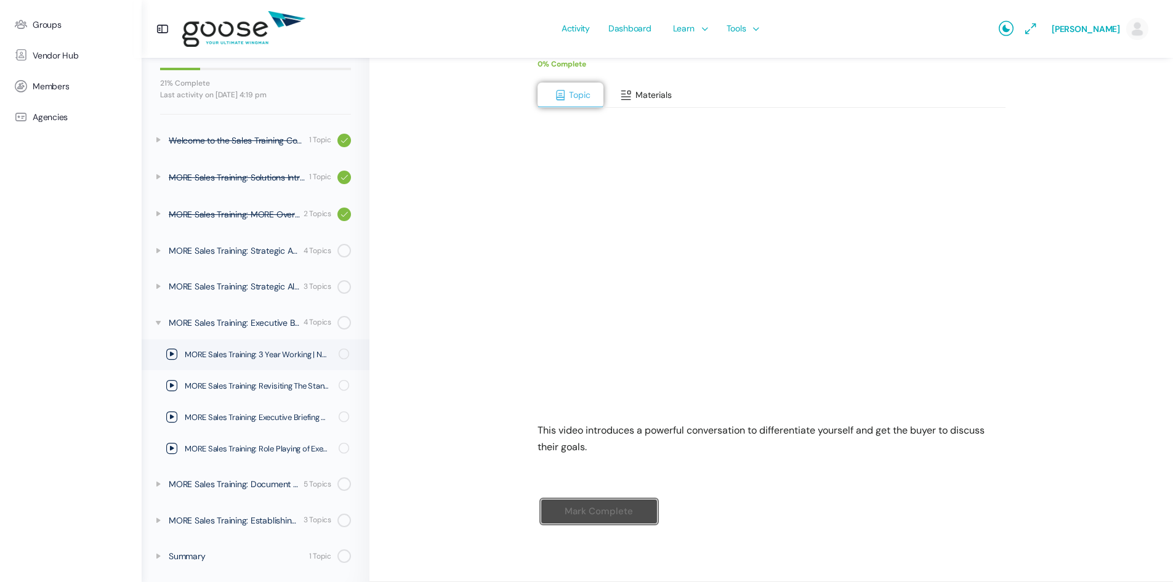
click at [639, 89] on button "Materials" at bounding box center [643, 95] width 81 height 26
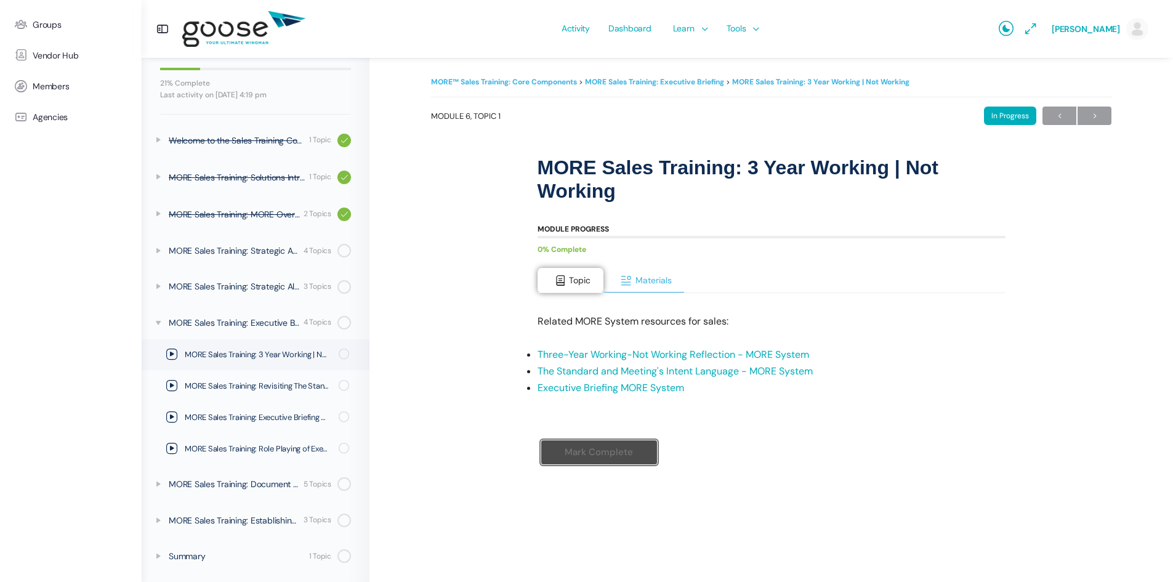
scroll to position [0, 0]
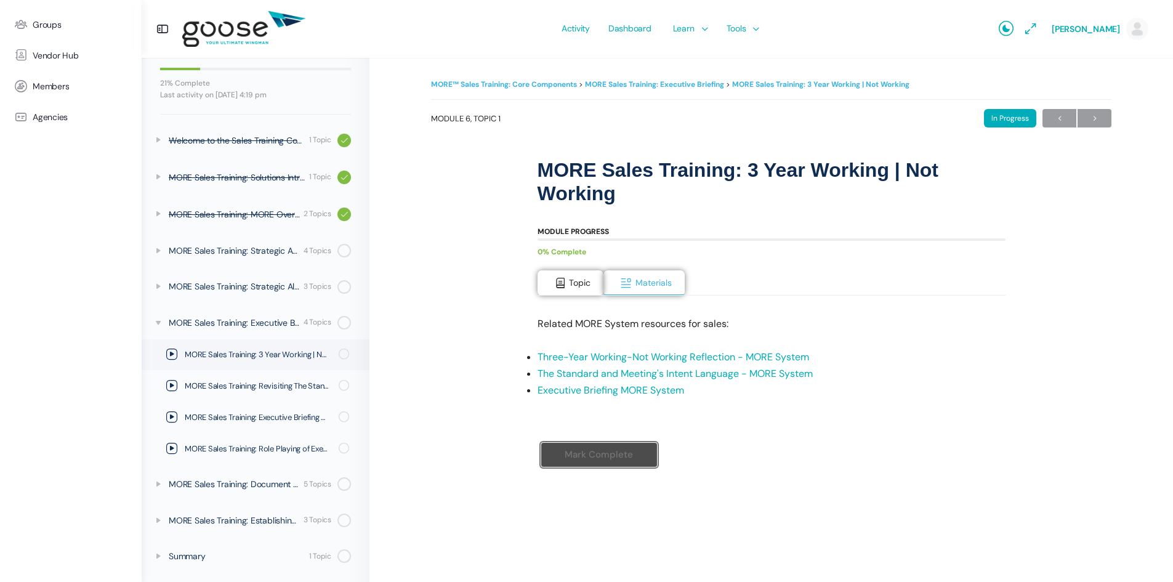
click at [624, 358] on link "Three-Year Working-Not Working Reflection - MORE System" at bounding box center [672, 356] width 271 height 13
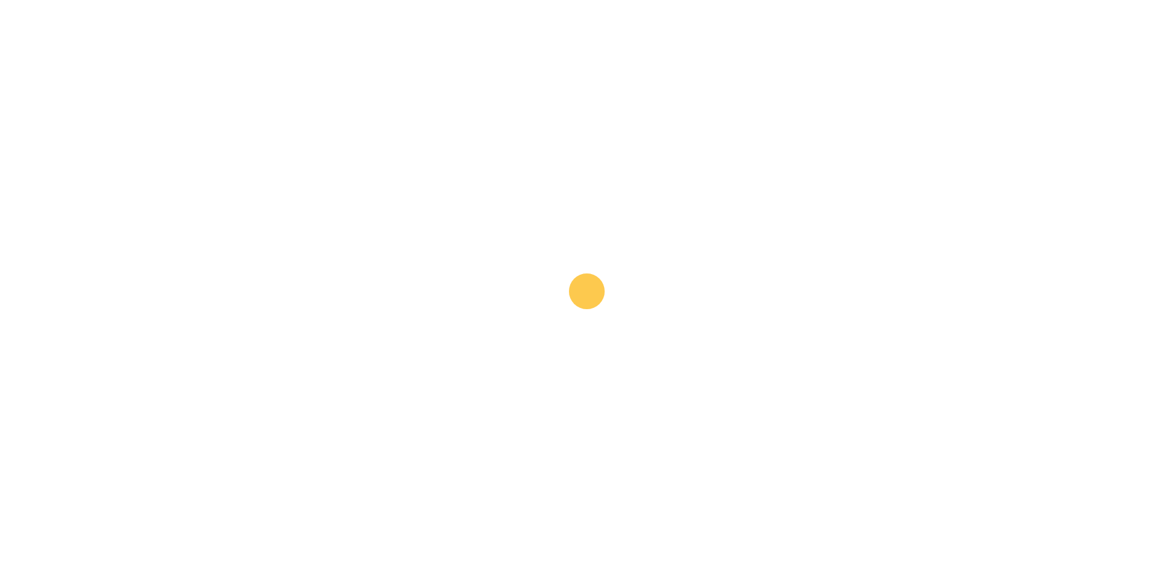
click at [519, 294] on e-page-transition at bounding box center [586, 291] width 1173 height 582
click at [480, 71] on e-page-transition at bounding box center [586, 291] width 1173 height 582
drag, startPoint x: 95, startPoint y: 76, endPoint x: 63, endPoint y: 40, distance: 48.8
click at [95, 76] on e-page-transition at bounding box center [586, 291] width 1173 height 582
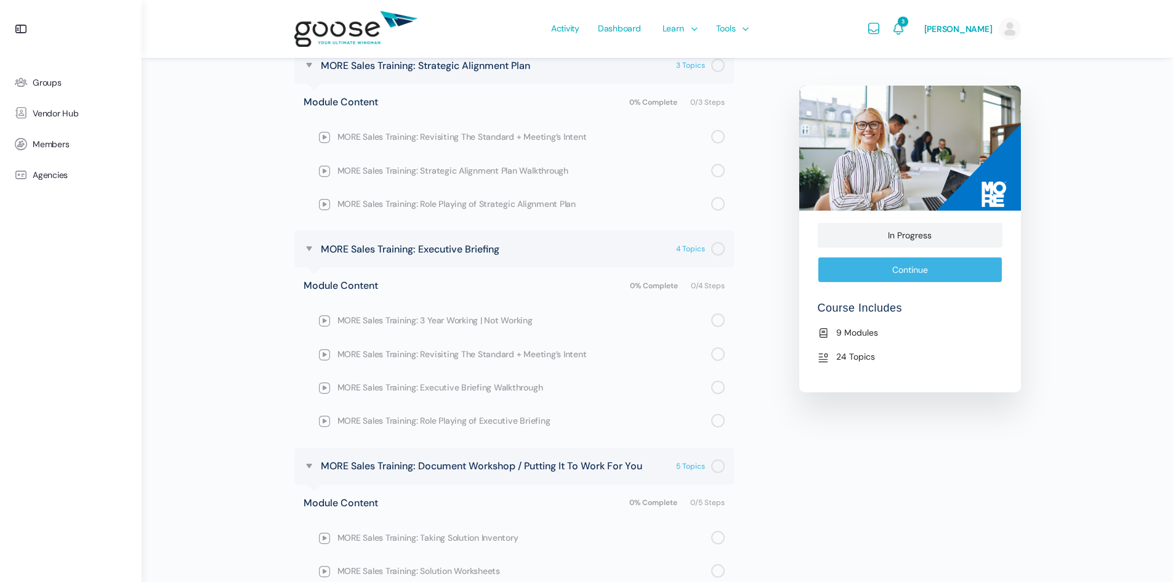
scroll to position [1046, 0]
click at [417, 317] on span "MORE Sales Training: 3 Year Working | Not Working" at bounding box center [524, 319] width 374 height 14
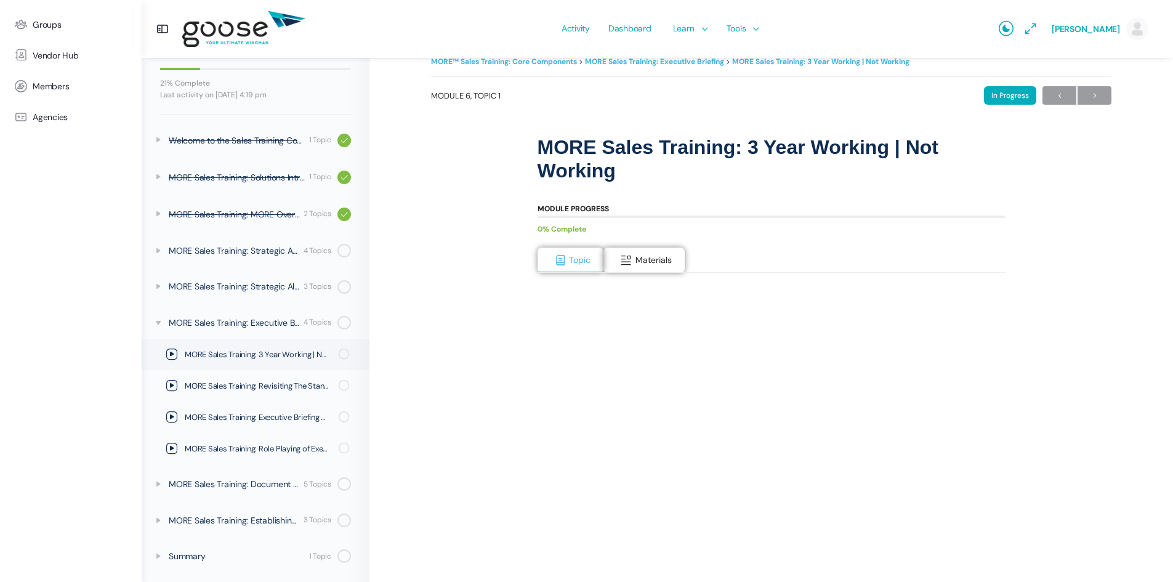
scroll to position [62, 0]
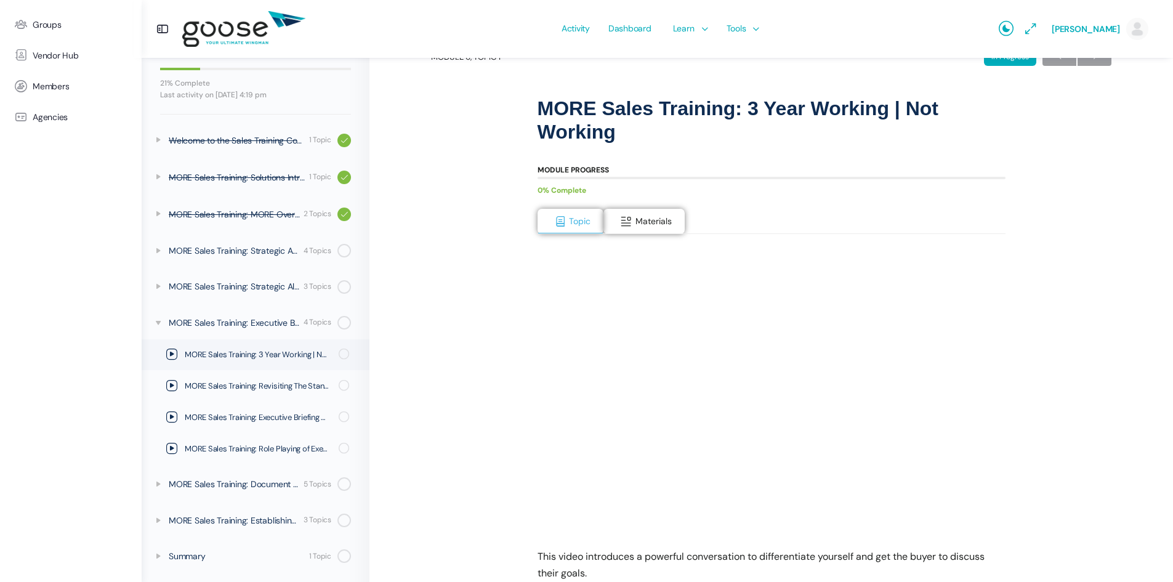
click at [1094, 326] on div "MORE™ Sales Training: Core Components MORE Sales Training: Executive Briefing M…" at bounding box center [771, 349] width 680 height 668
click at [634, 214] on button "Materials" at bounding box center [643, 222] width 81 height 26
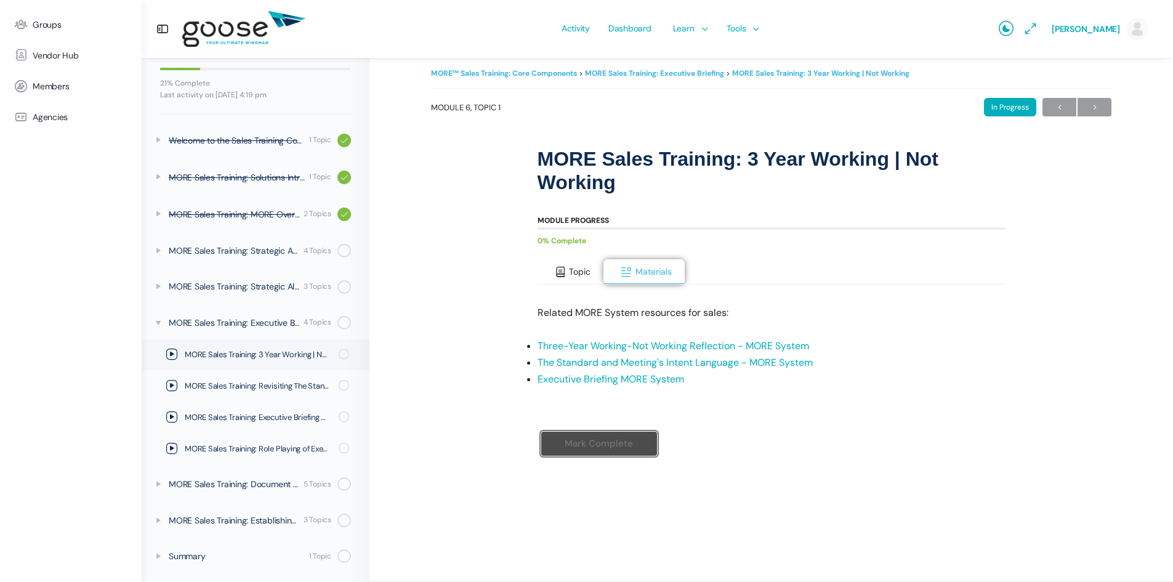
click at [560, 278] on button "Topic" at bounding box center [570, 272] width 66 height 26
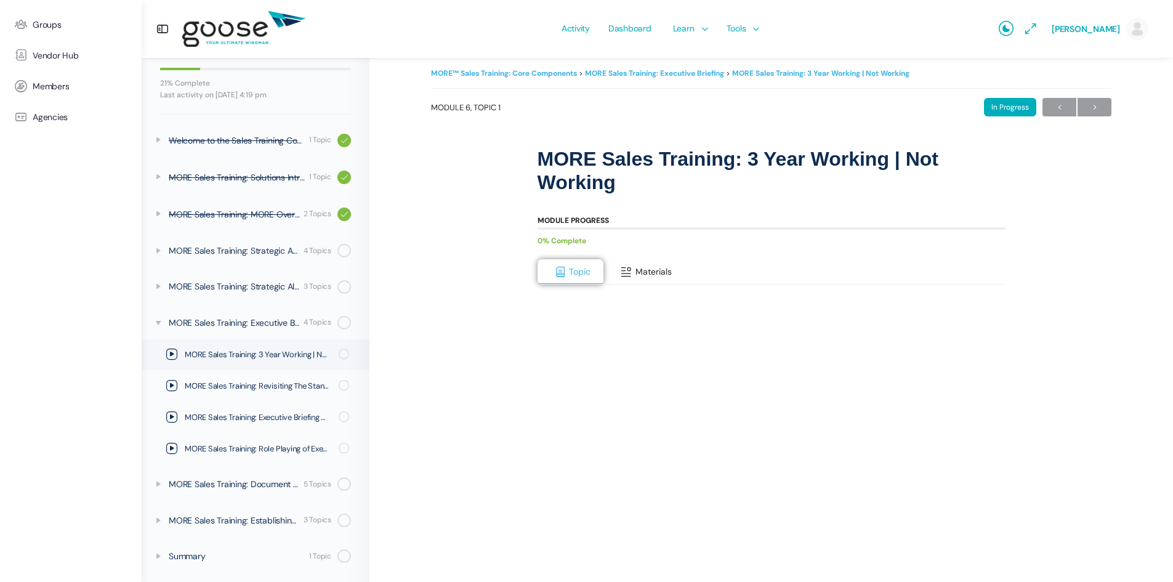
click at [633, 281] on button "Materials" at bounding box center [643, 272] width 81 height 26
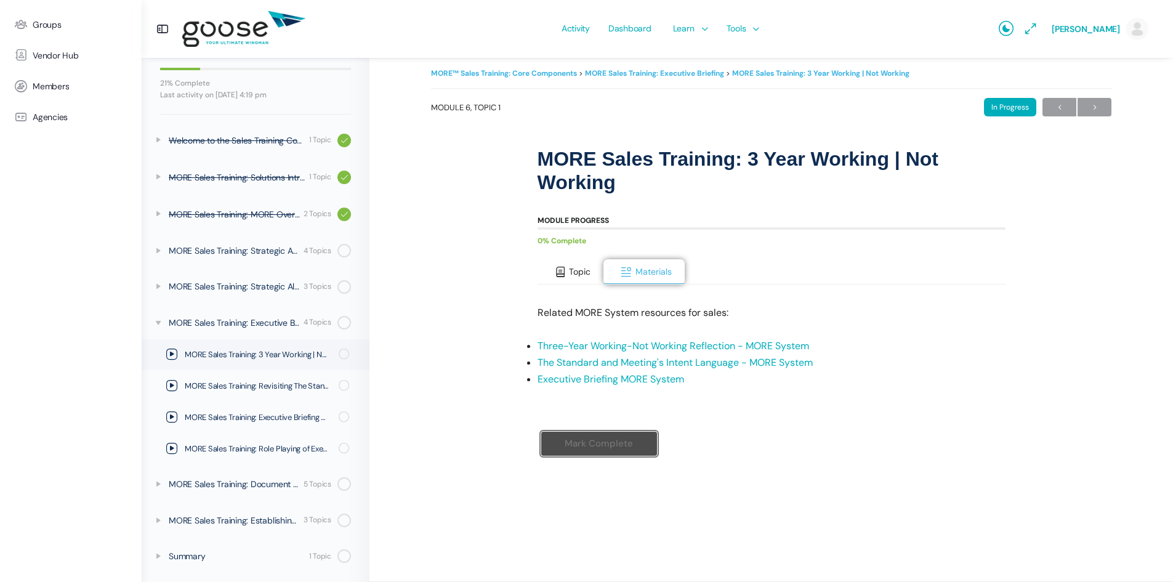
click at [576, 276] on span "Topic" at bounding box center [580, 271] width 22 height 11
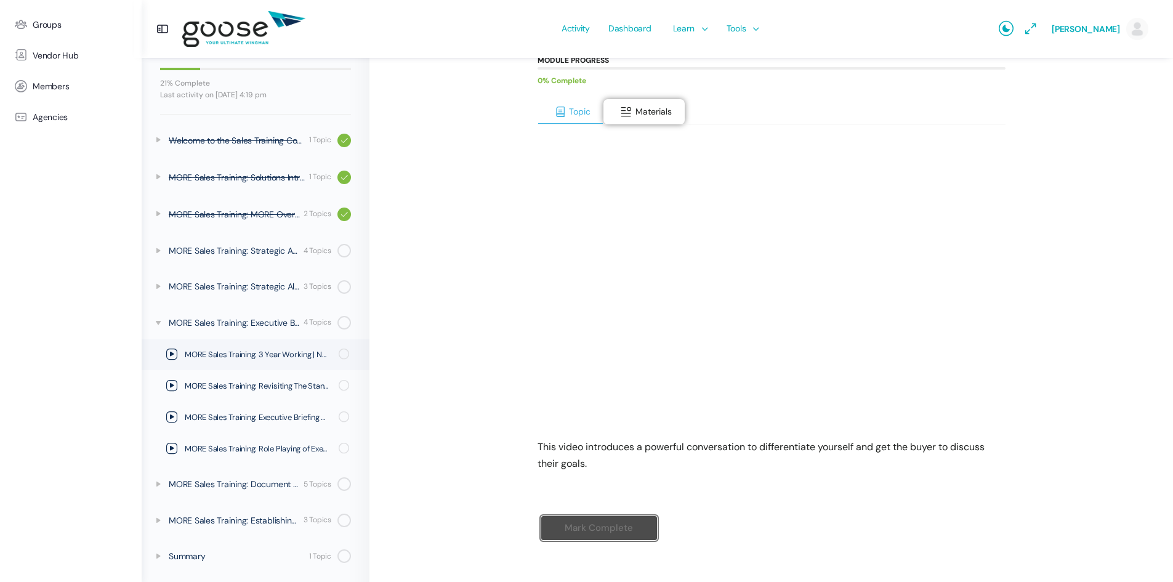
scroll to position [188, 0]
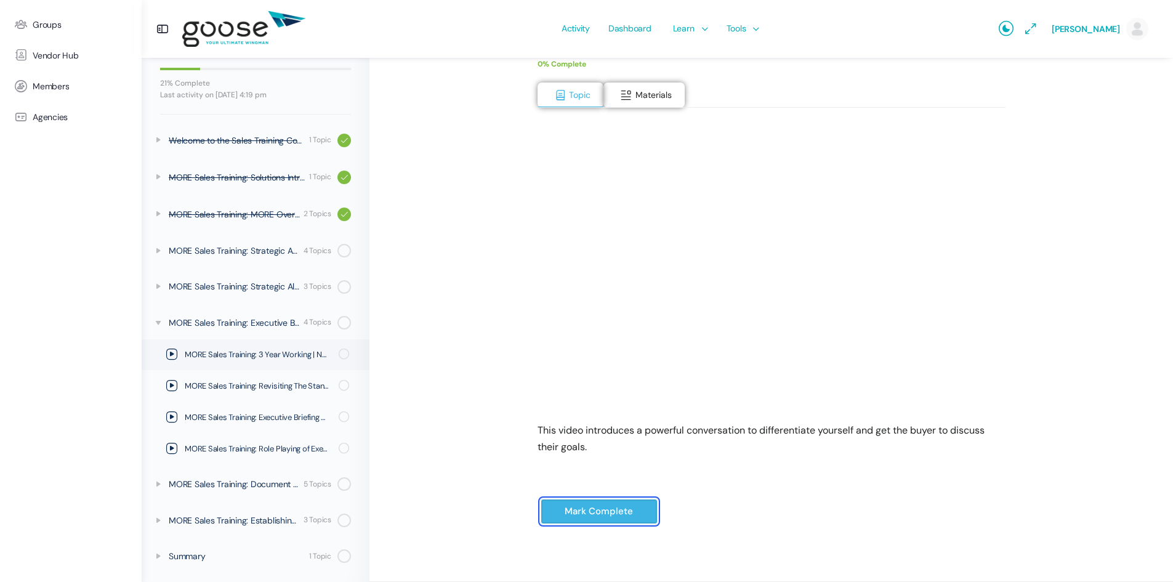
click at [603, 505] on input "Mark Complete" at bounding box center [598, 511] width 117 height 25
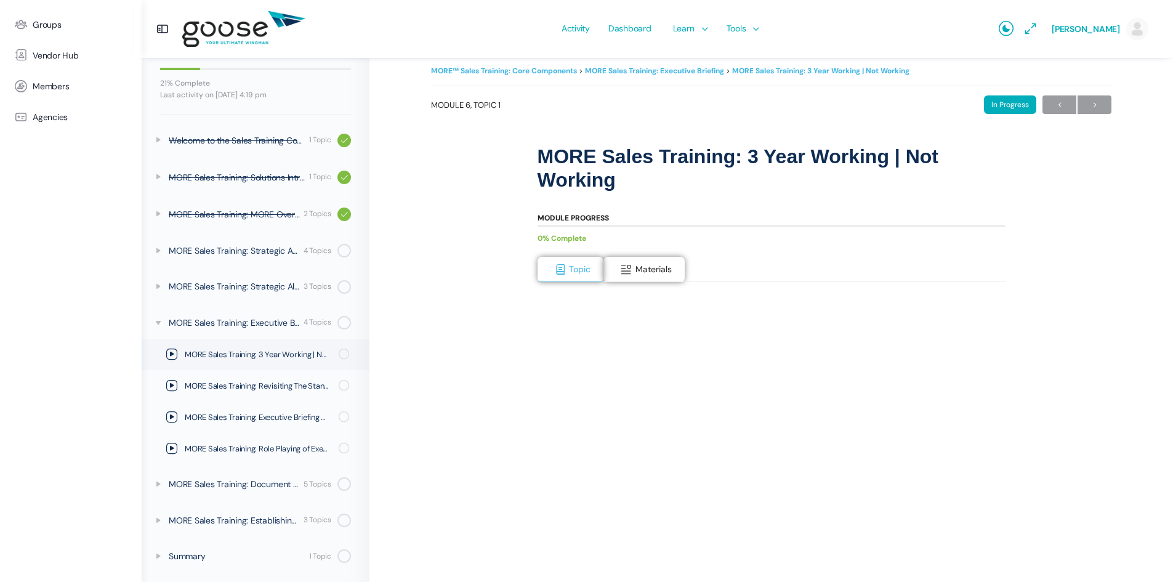
scroll to position [0, 0]
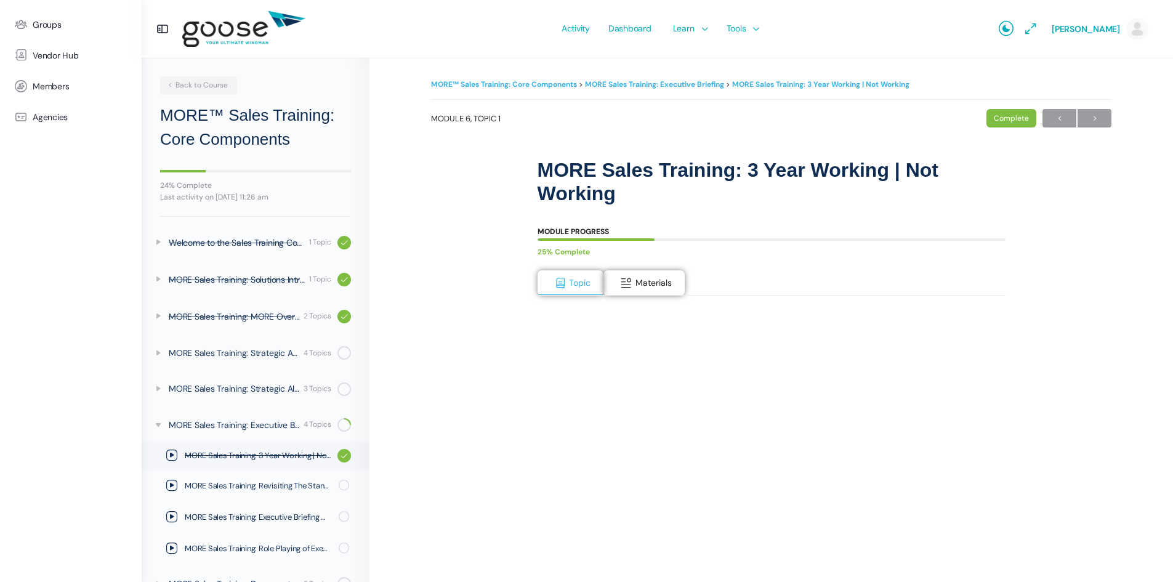
scroll to position [100, 0]
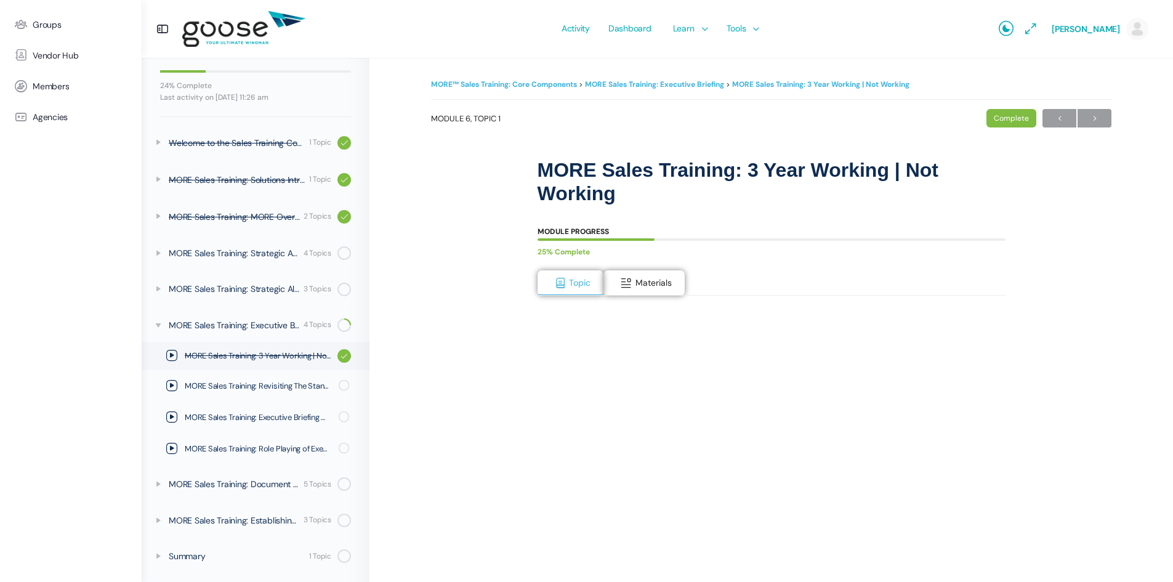
click at [1097, 119] on e-page-transition at bounding box center [586, 291] width 1173 height 582
click at [1029, 239] on div "MORE™ Sales Training: Core Components MORE Sales Training: Executive Briefing M…" at bounding box center [771, 387] width 680 height 623
click at [1095, 121] on span "→" at bounding box center [1094, 118] width 34 height 17
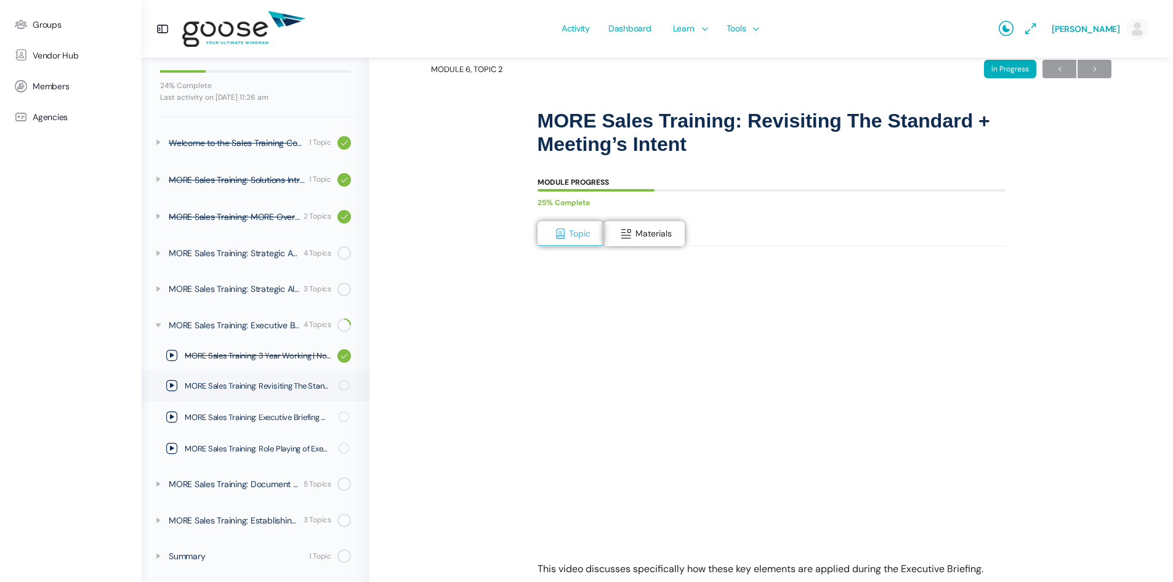
scroll to position [48, 0]
click at [1091, 68] on span "→" at bounding box center [1094, 70] width 34 height 17
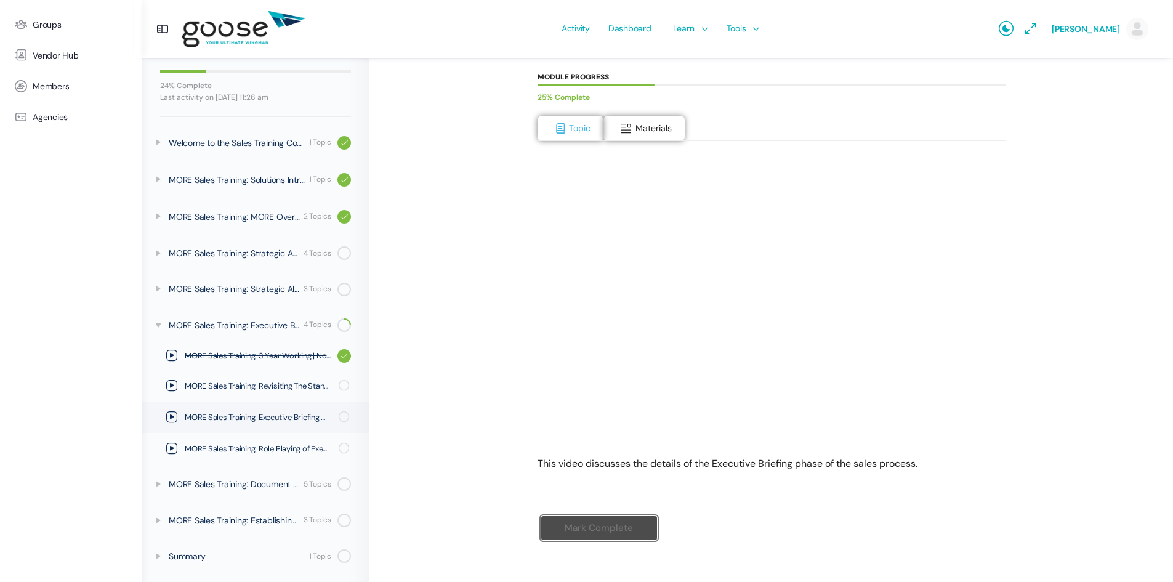
scroll to position [171, 0]
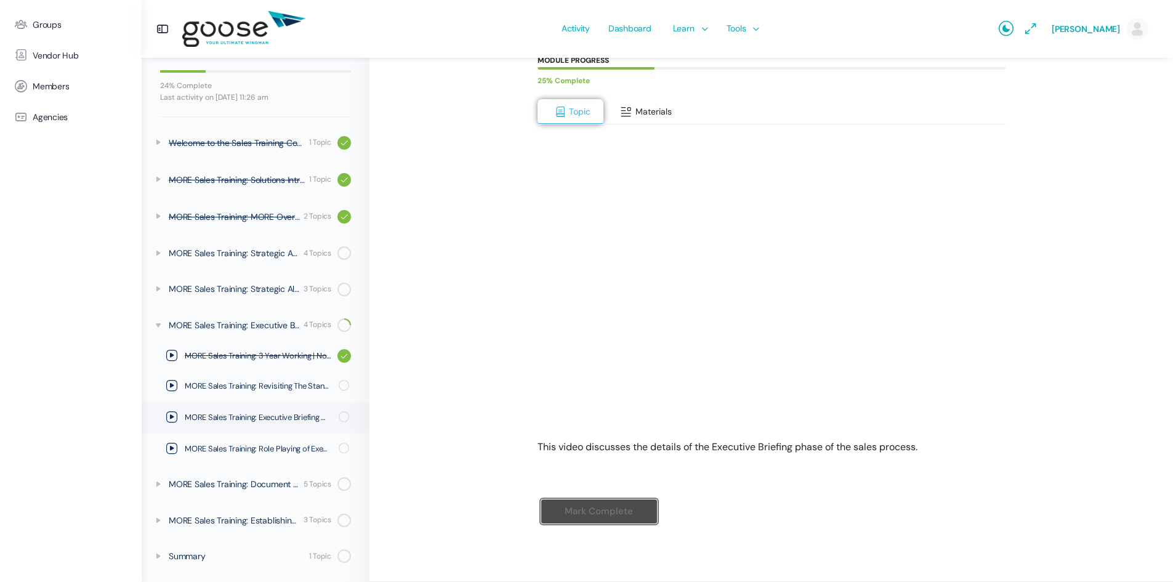
click at [643, 110] on span "Materials" at bounding box center [653, 111] width 36 height 11
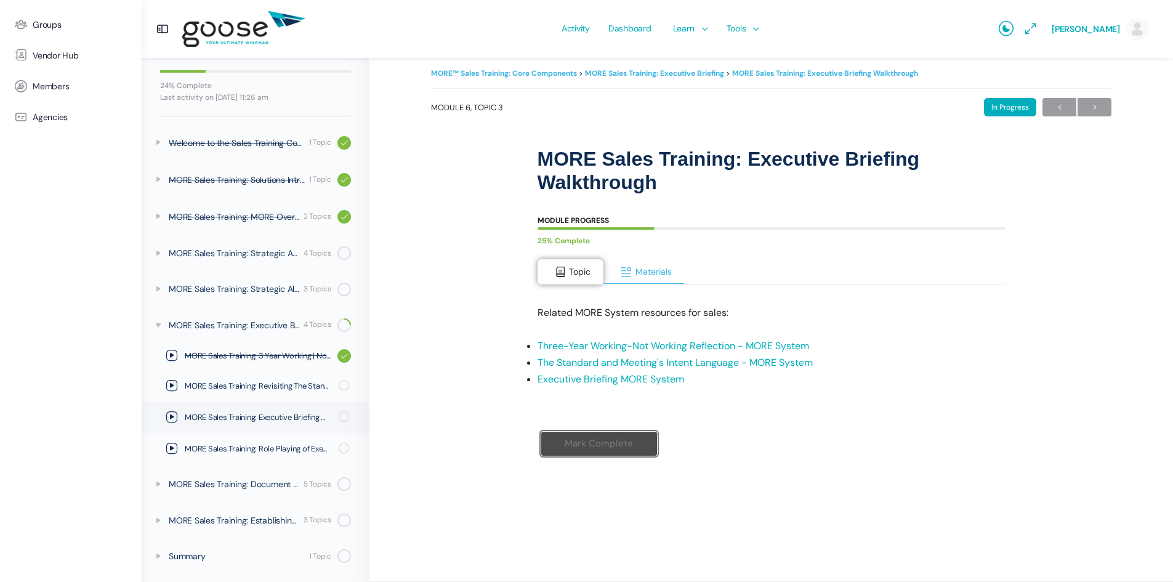
scroll to position [11, 0]
click at [566, 270] on span at bounding box center [560, 272] width 12 height 12
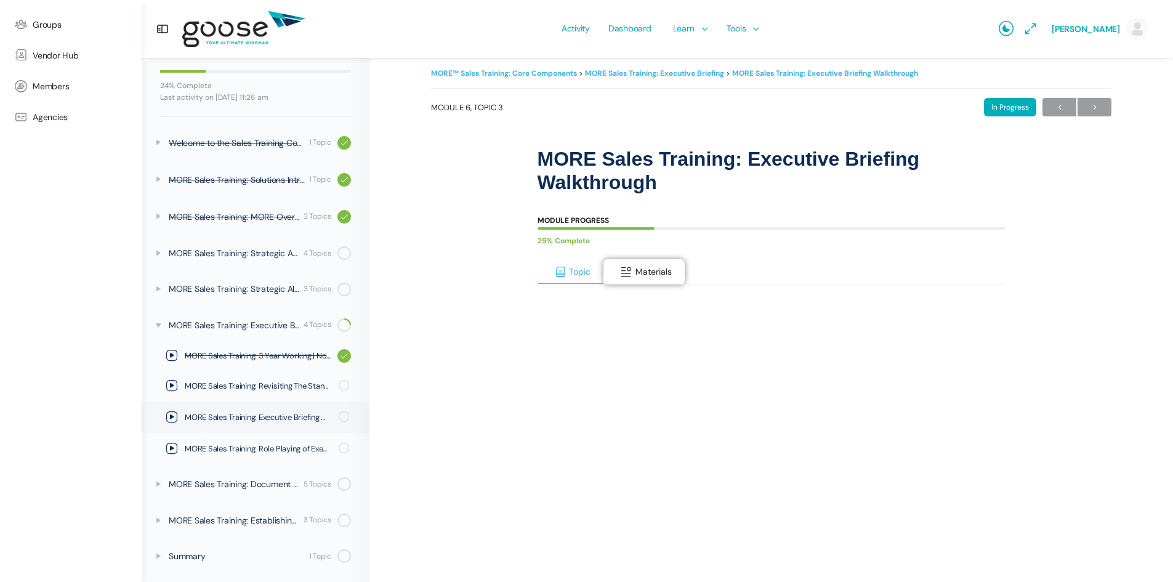
scroll to position [171, 0]
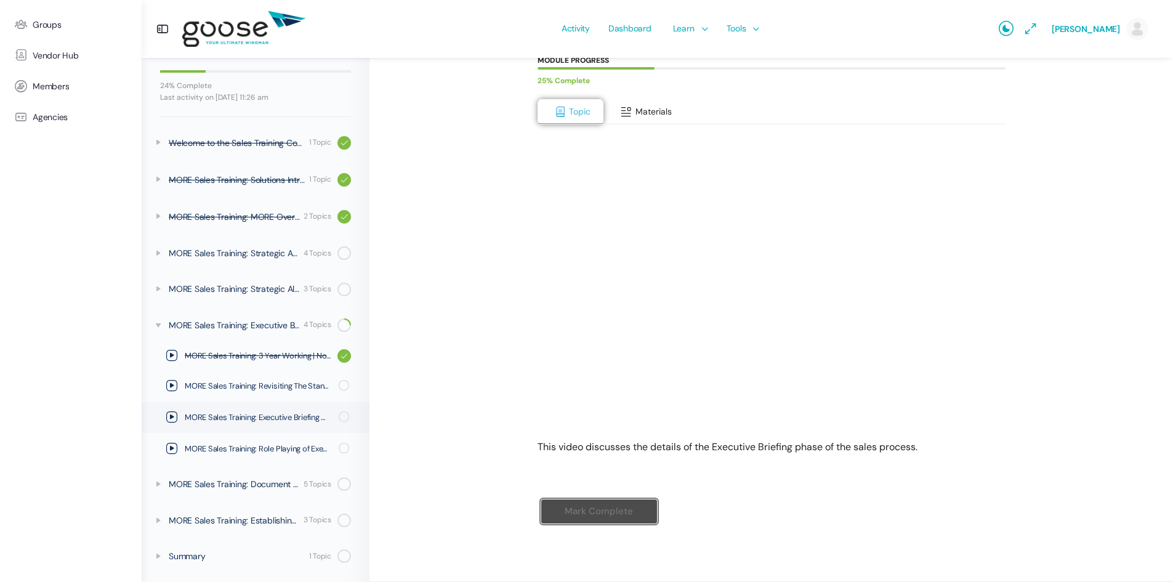
click at [649, 105] on button "Materials" at bounding box center [643, 112] width 81 height 26
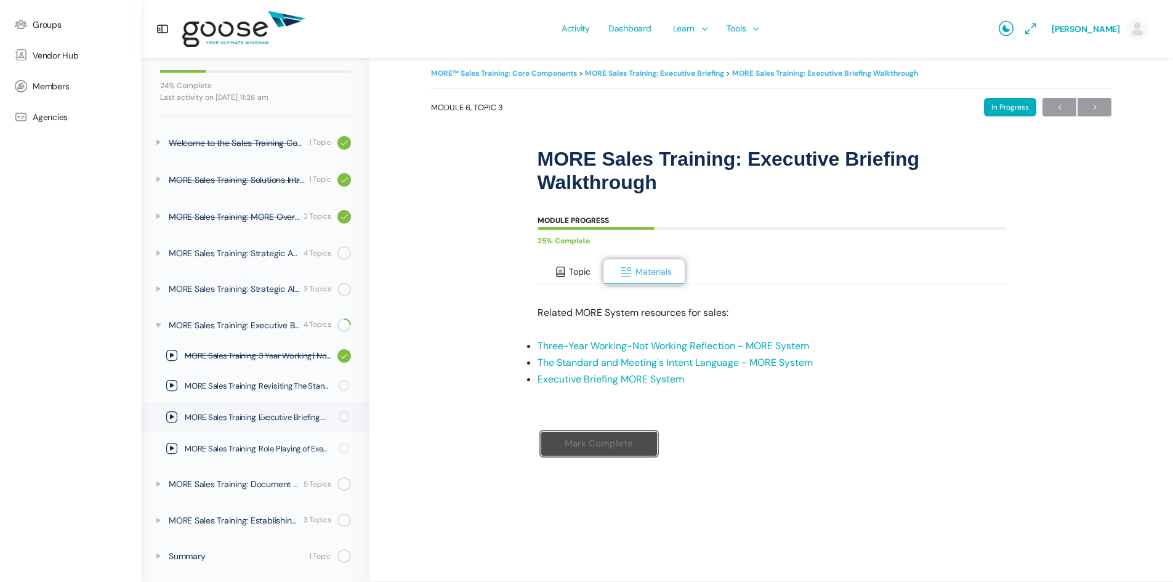
click at [567, 273] on button "Topic" at bounding box center [570, 272] width 66 height 26
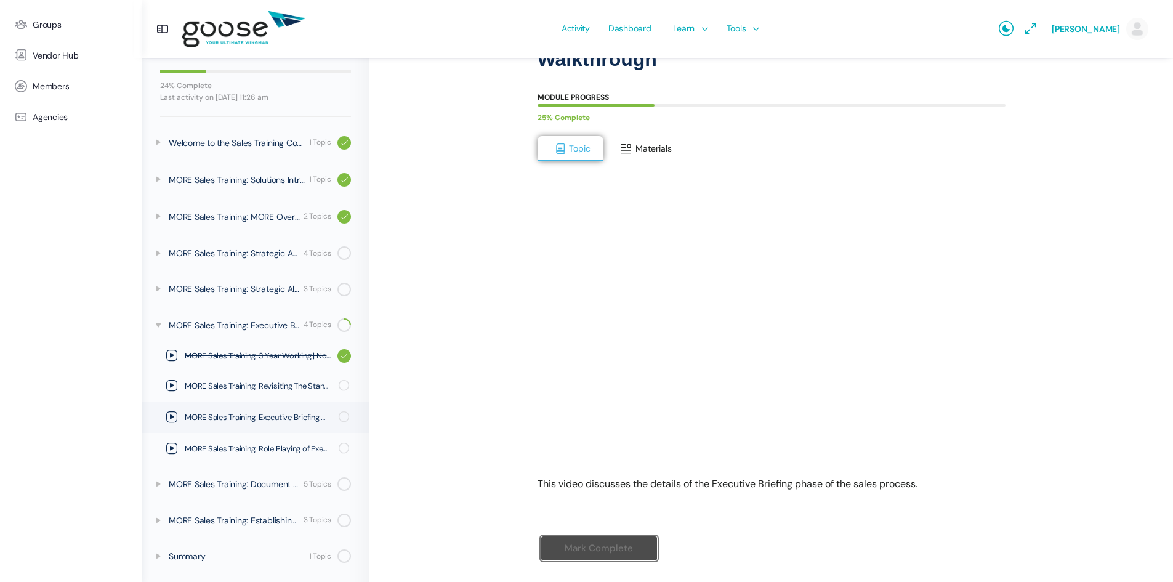
click at [656, 151] on span "Materials" at bounding box center [653, 148] width 36 height 11
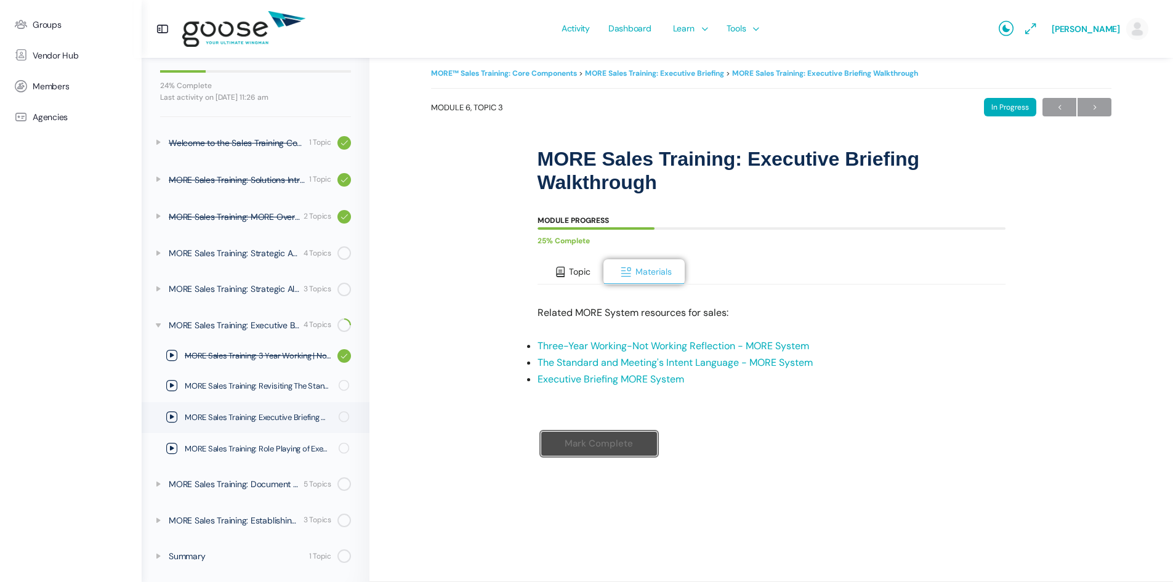
click at [567, 276] on button "Topic" at bounding box center [570, 272] width 66 height 26
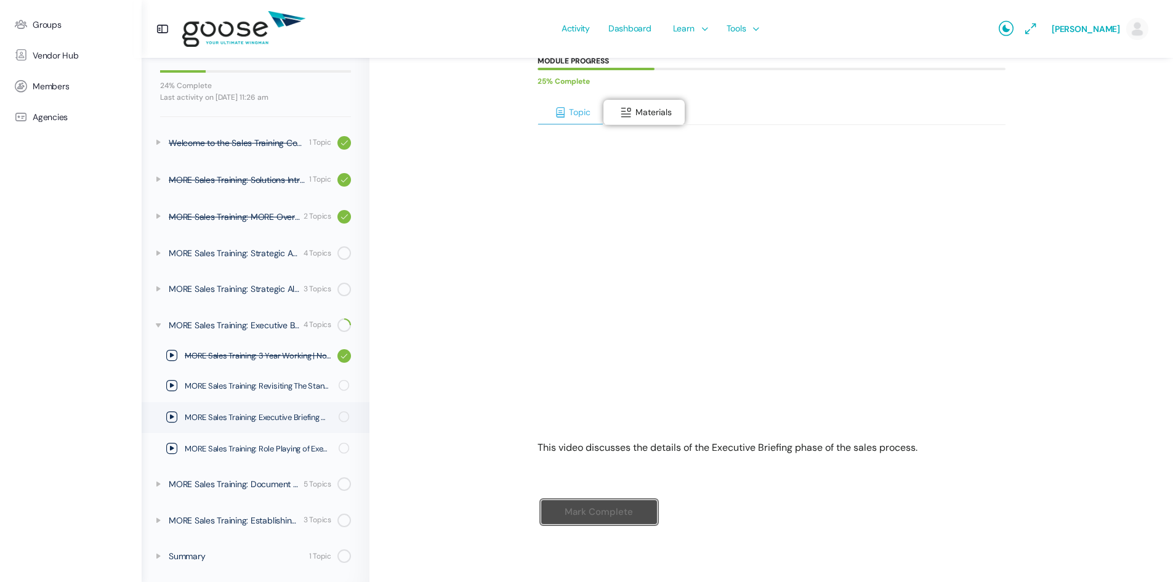
scroll to position [171, 0]
